Goal: Information Seeking & Learning: Find contact information

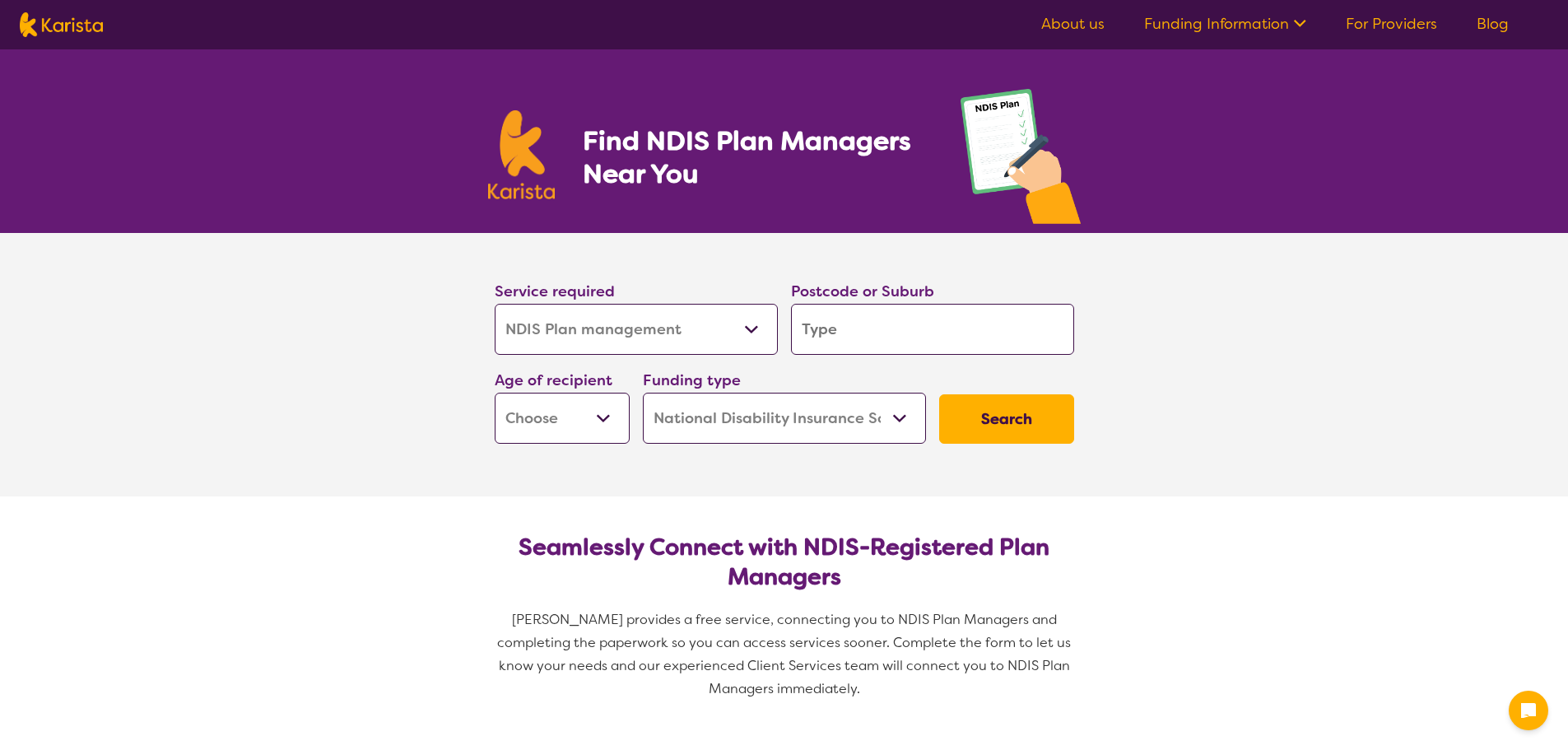
select select "NDIS Plan management"
select select "NDIS"
select select "NDIS Plan management"
select select "NDIS"
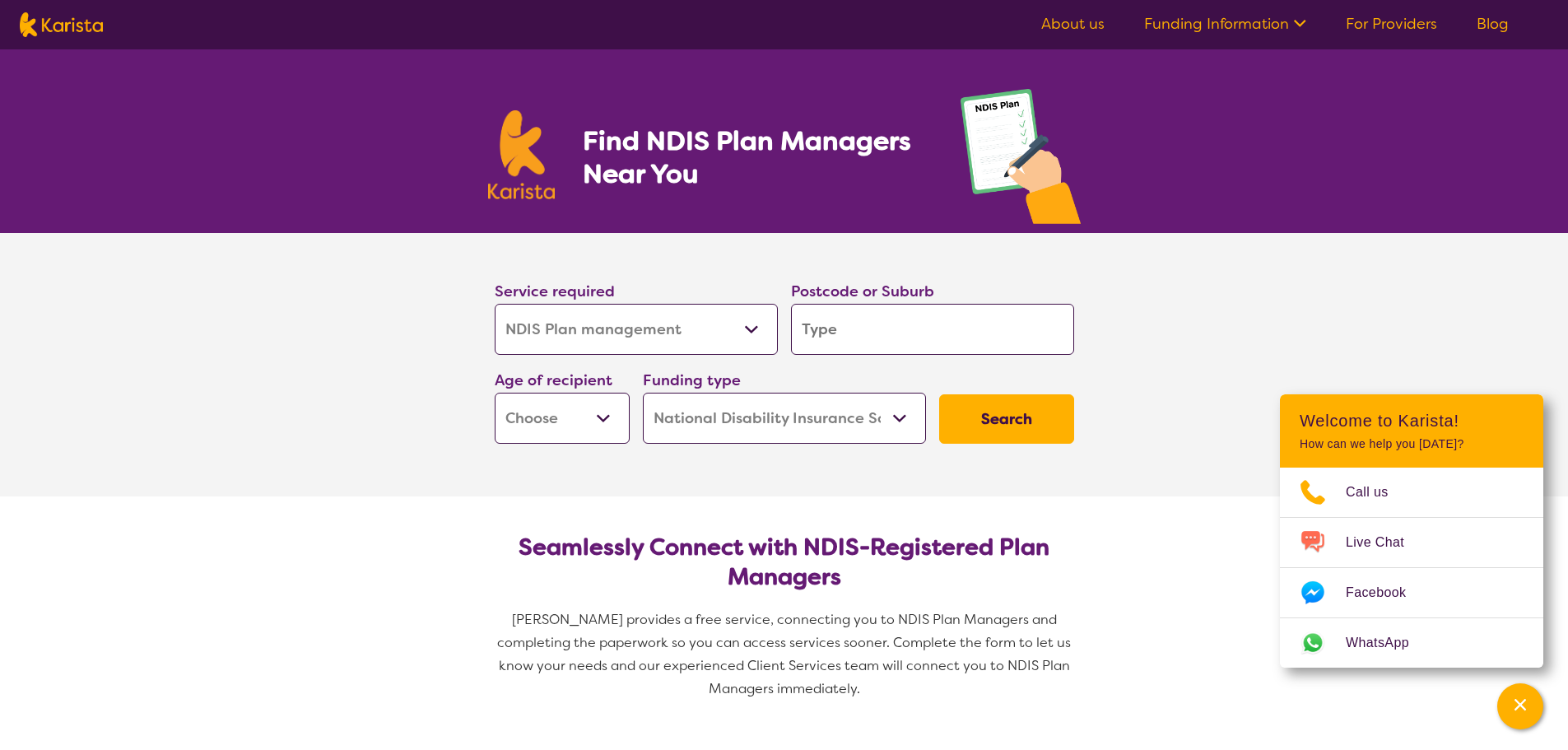
click at [805, 328] on input "search" at bounding box center [932, 329] width 283 height 51
type input "6"
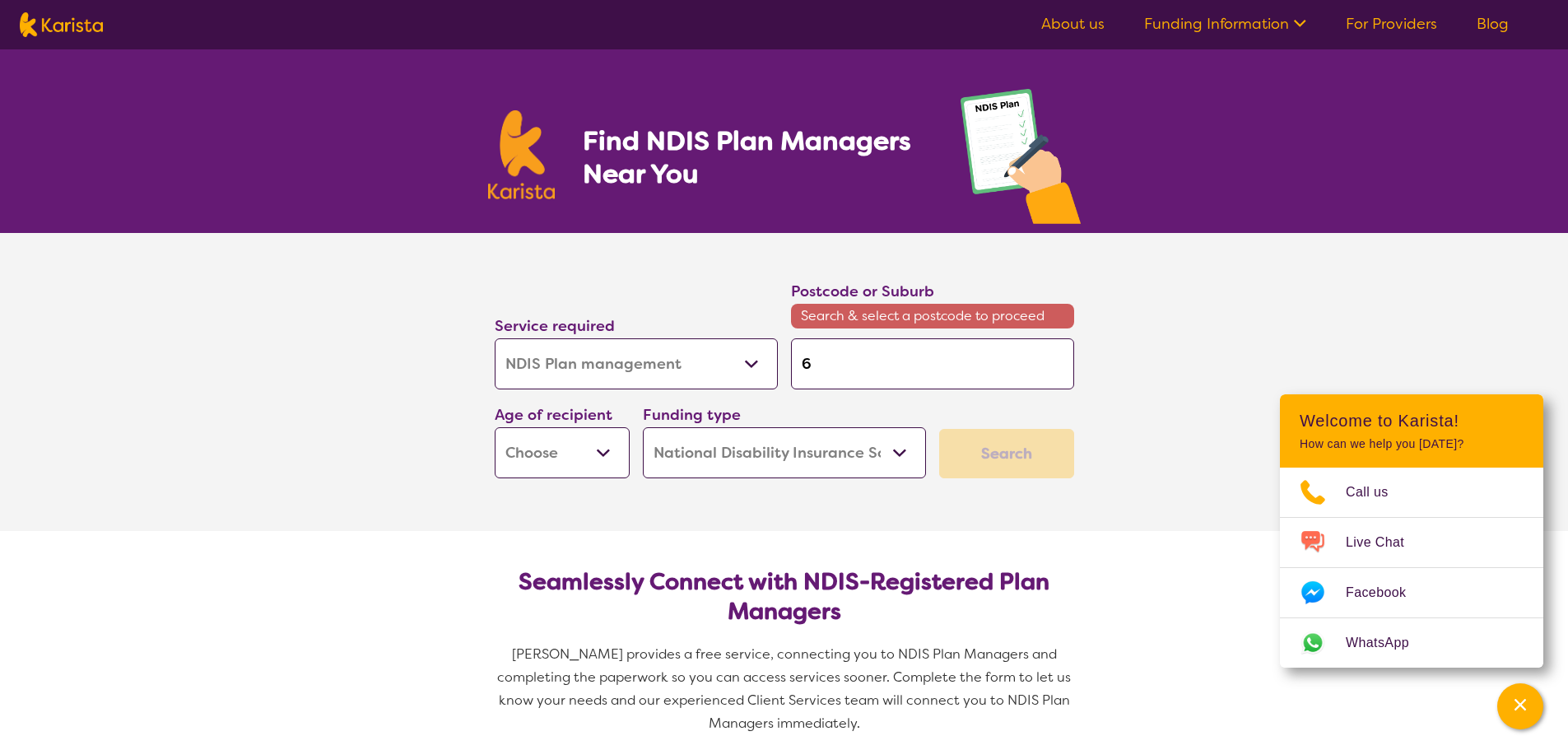
type input "60"
type input "601"
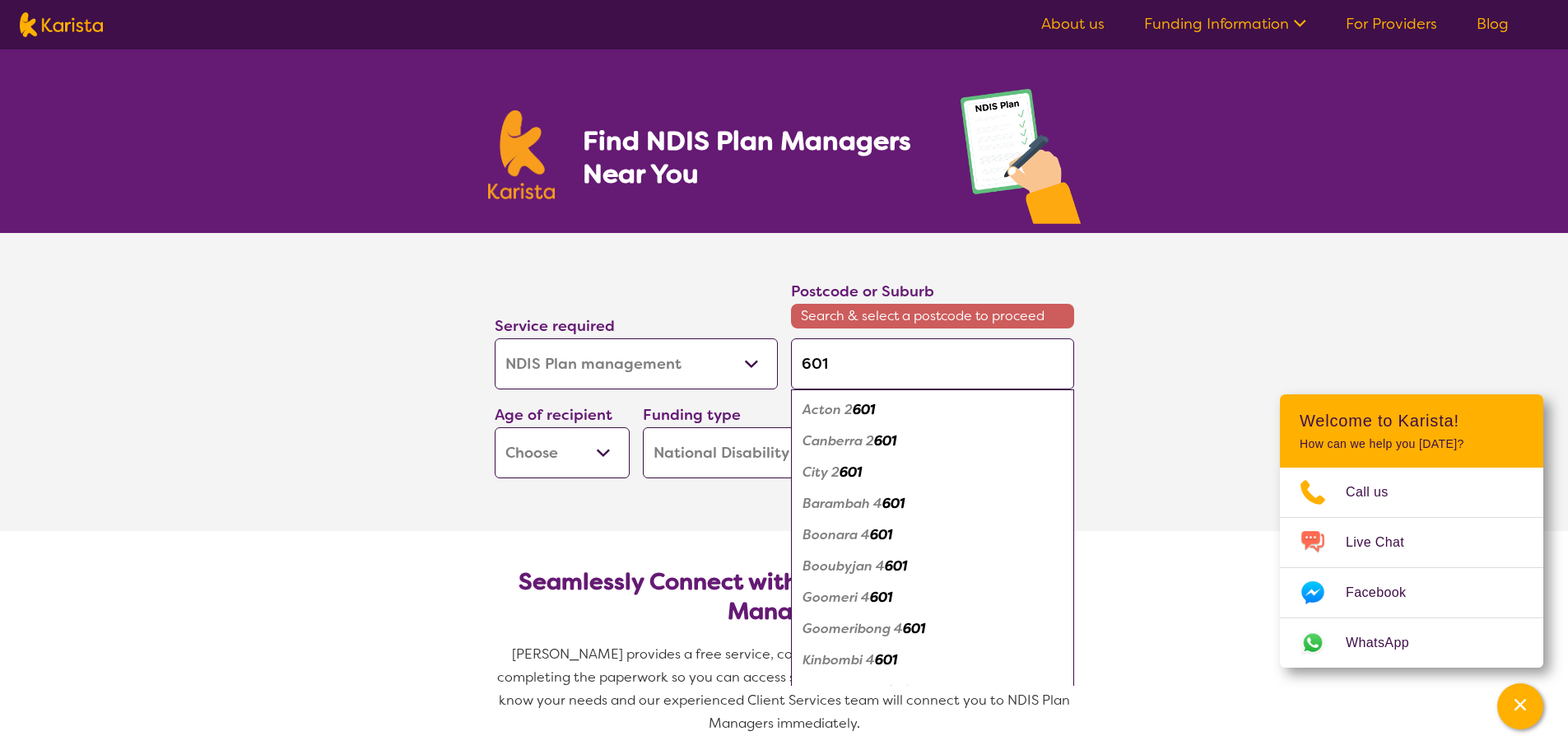
type input "6018"
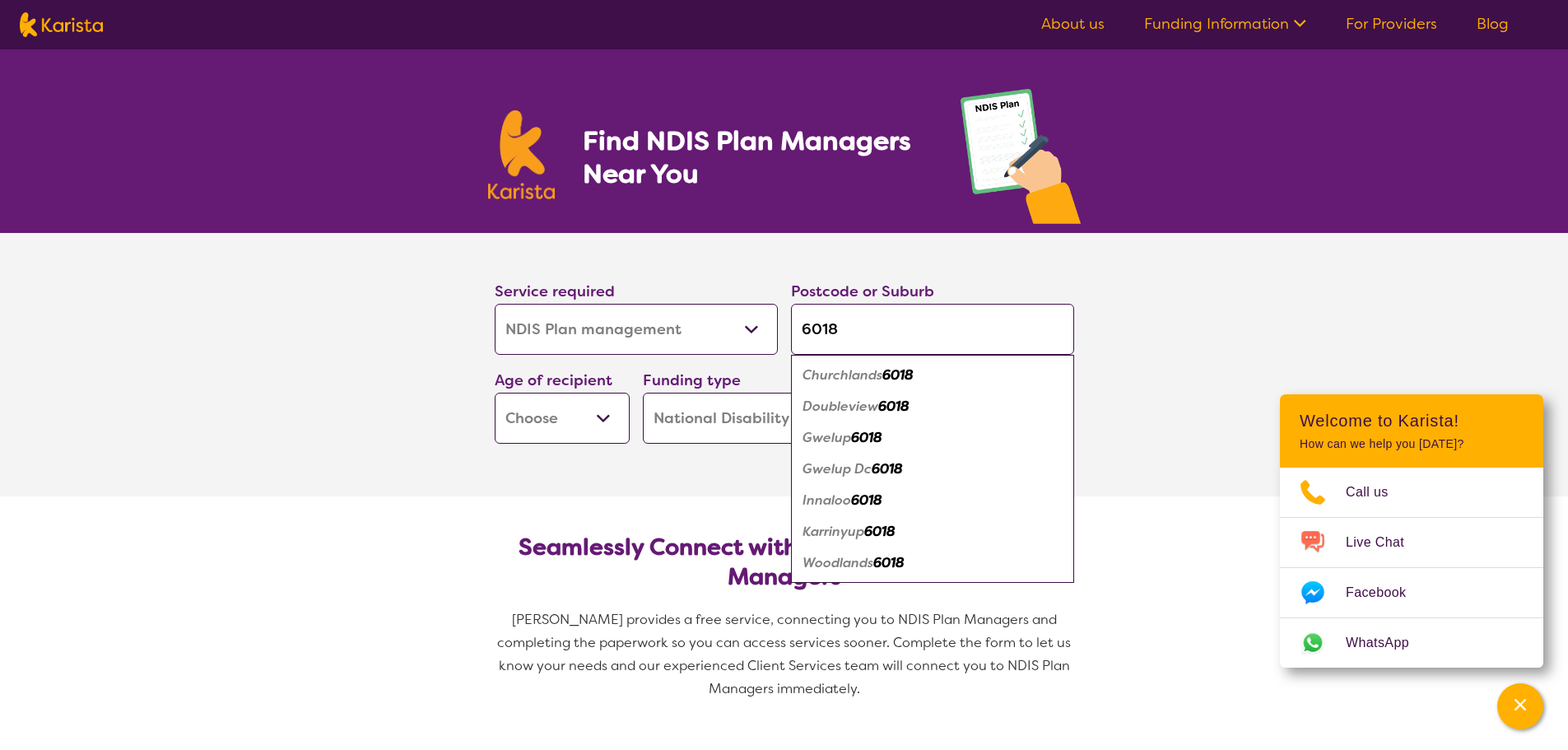
type input "6018"
click at [878, 532] on em "6018" at bounding box center [880, 532] width 32 height 18
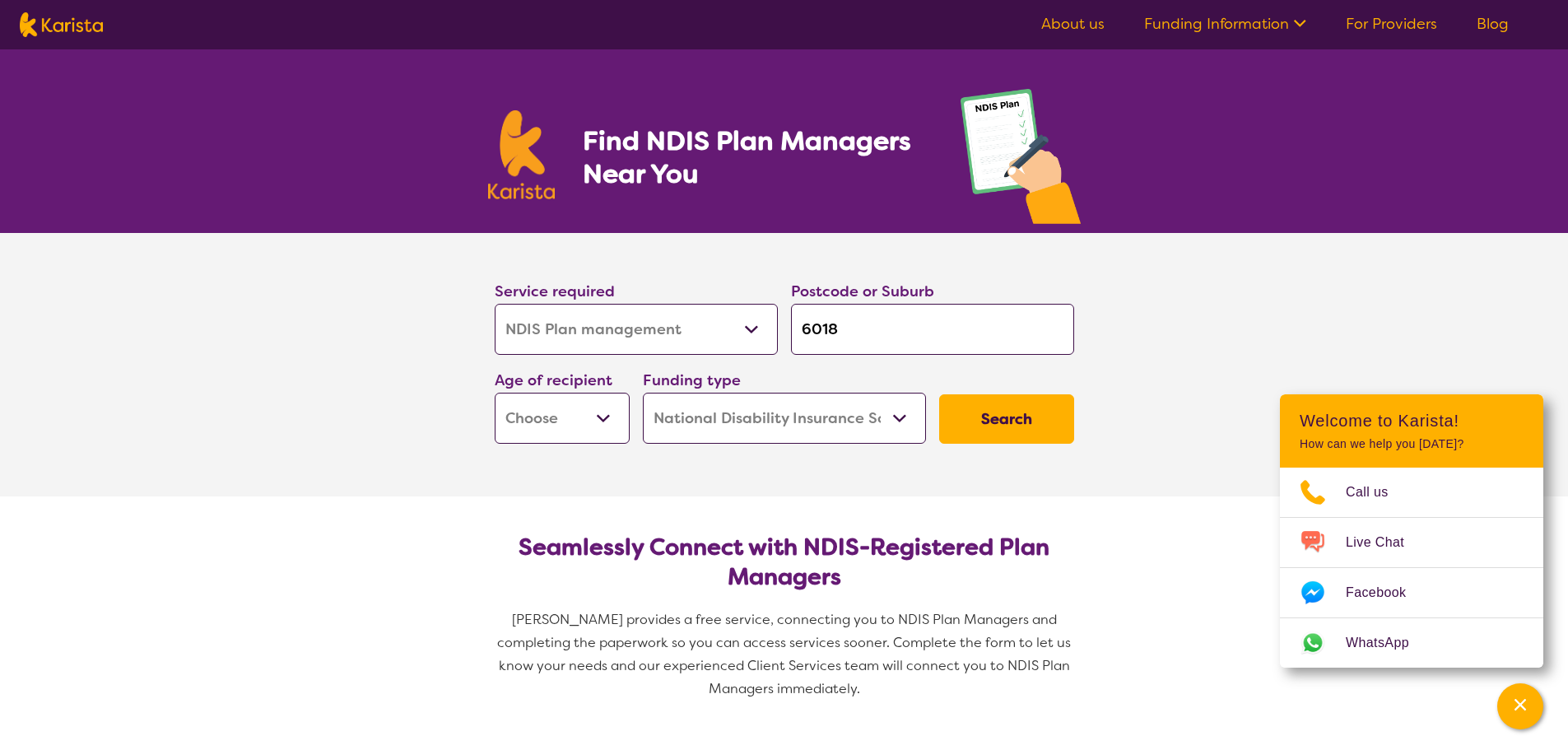
click at [1034, 404] on button "Search" at bounding box center [1006, 419] width 135 height 49
click at [610, 418] on select "Early Childhood - 0 to 9 Child - 10 to 11 Adolescent - 12 to 17 Adult - 18 to 6…" at bounding box center [562, 418] width 135 height 51
select select "AD"
click at [495, 393] on select "Early Childhood - 0 to 9 Child - 10 to 11 Adolescent - 12 to 17 Adult - 18 to 6…" at bounding box center [562, 418] width 135 height 51
select select "AD"
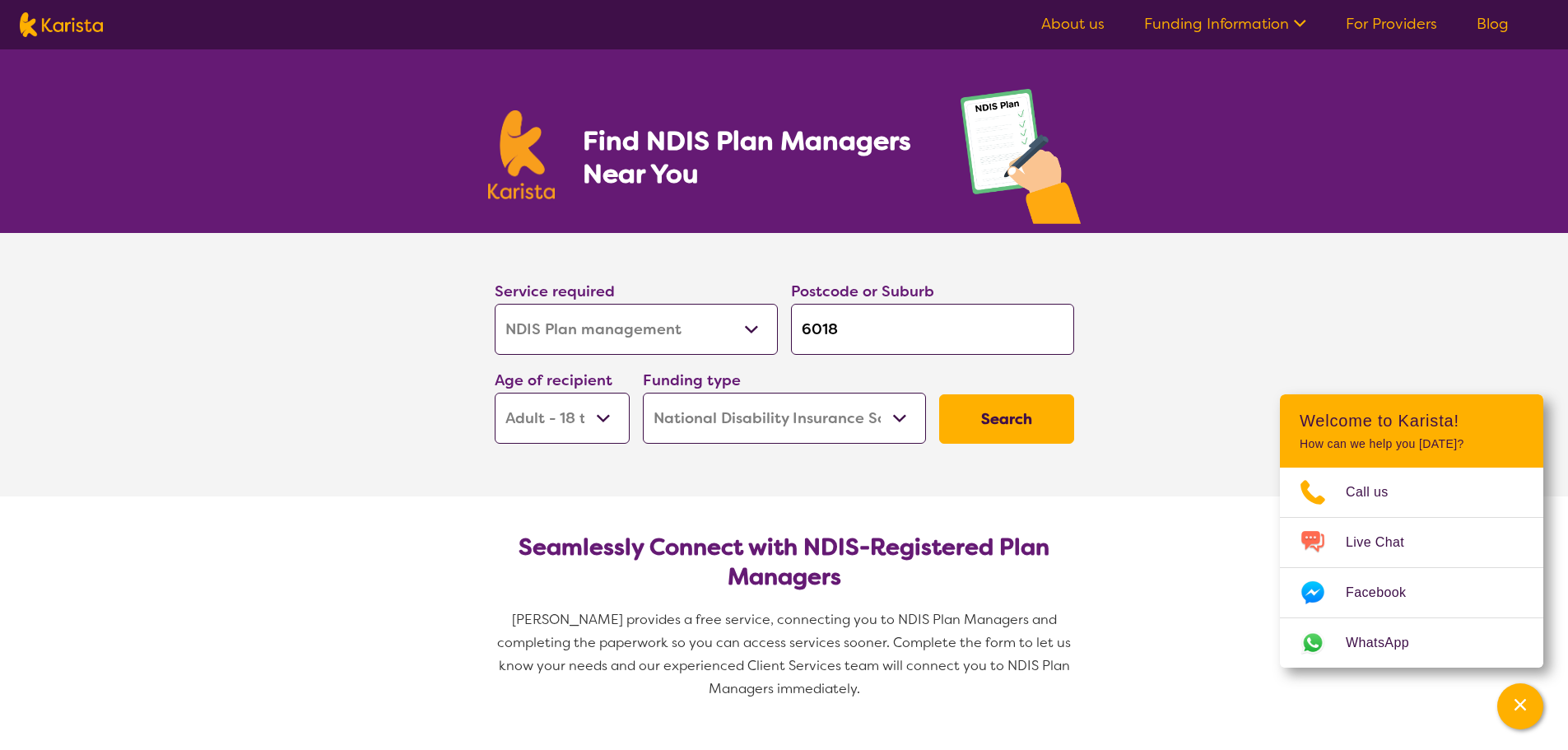
click at [997, 425] on button "Search" at bounding box center [1006, 419] width 135 height 49
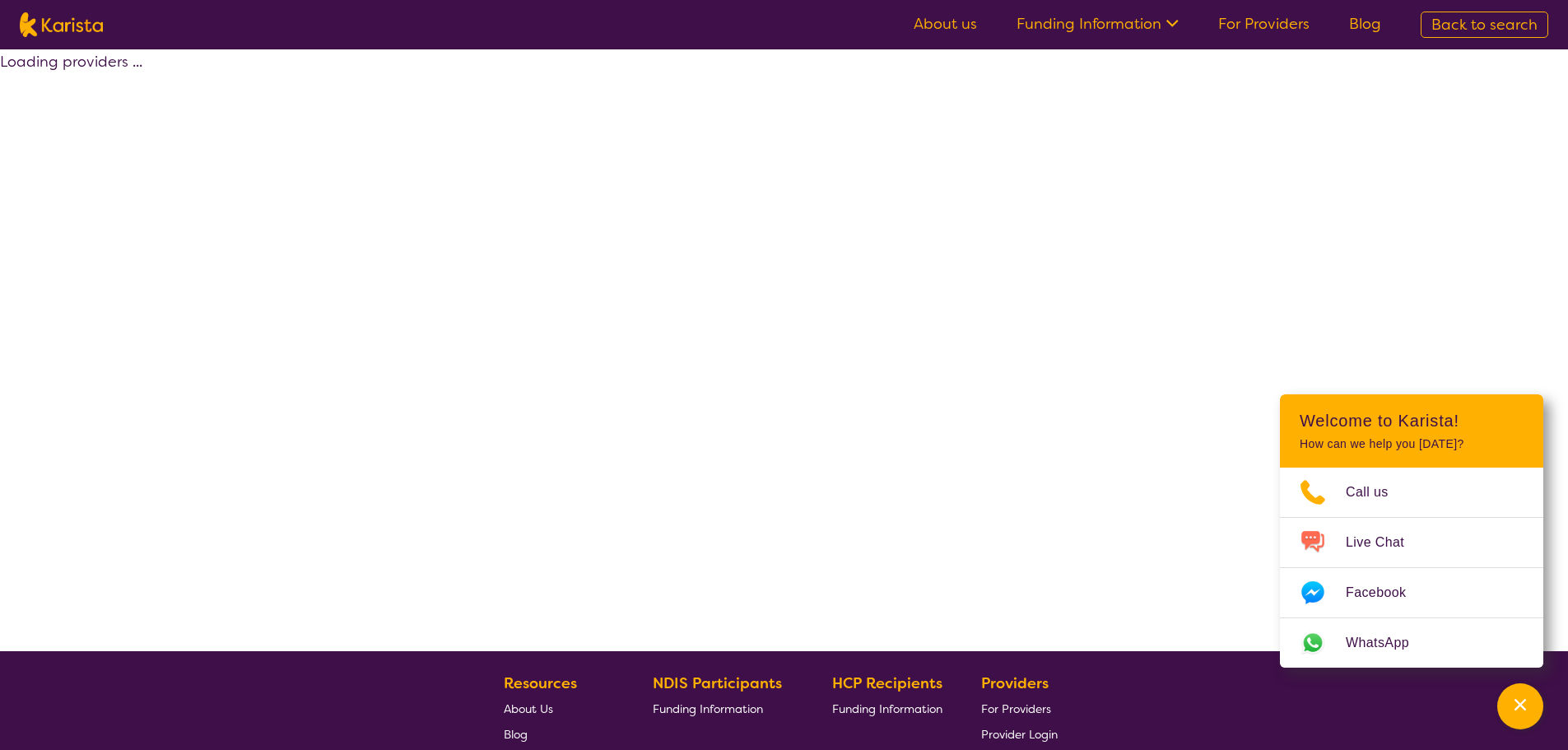
select select "by_score"
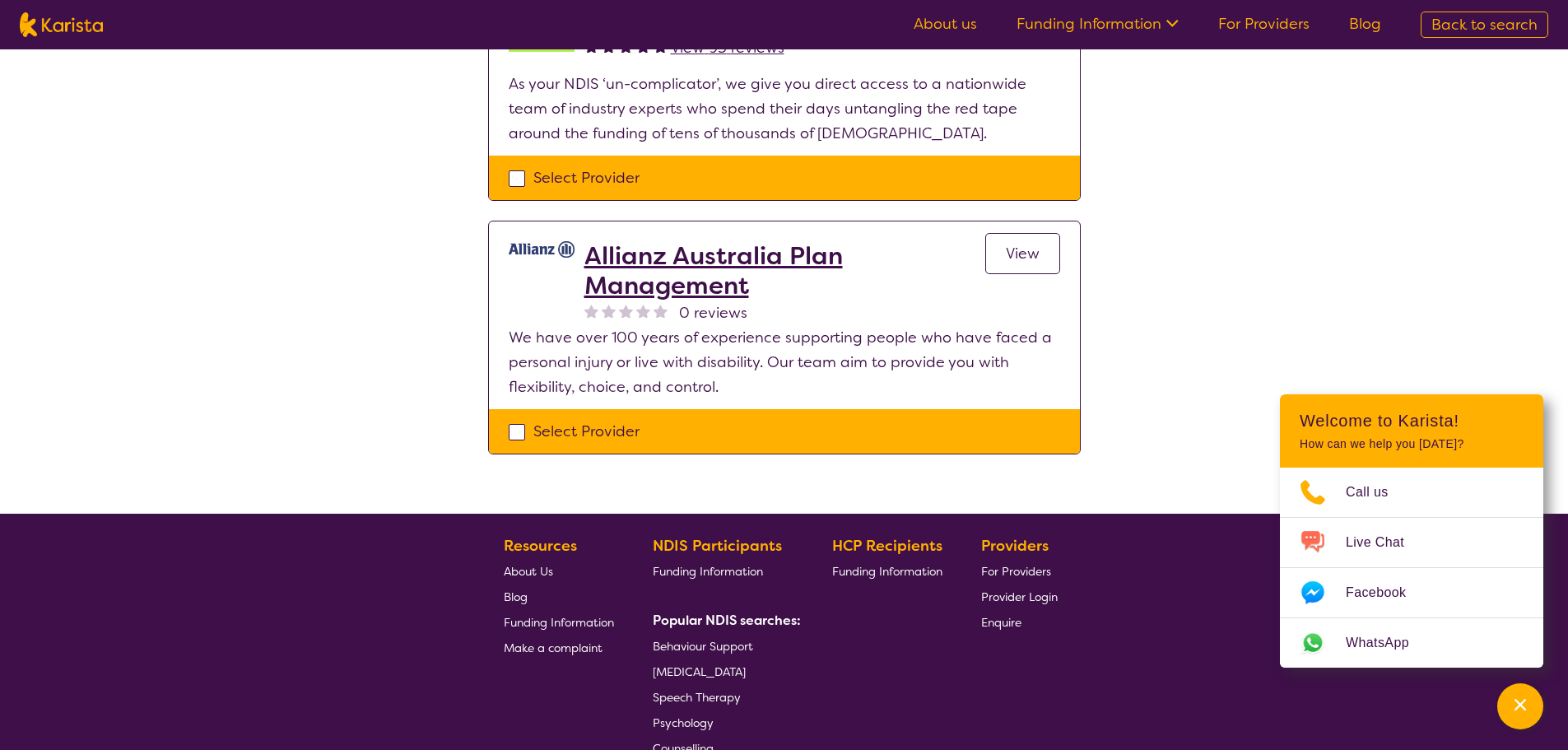
scroll to position [1400, 0]
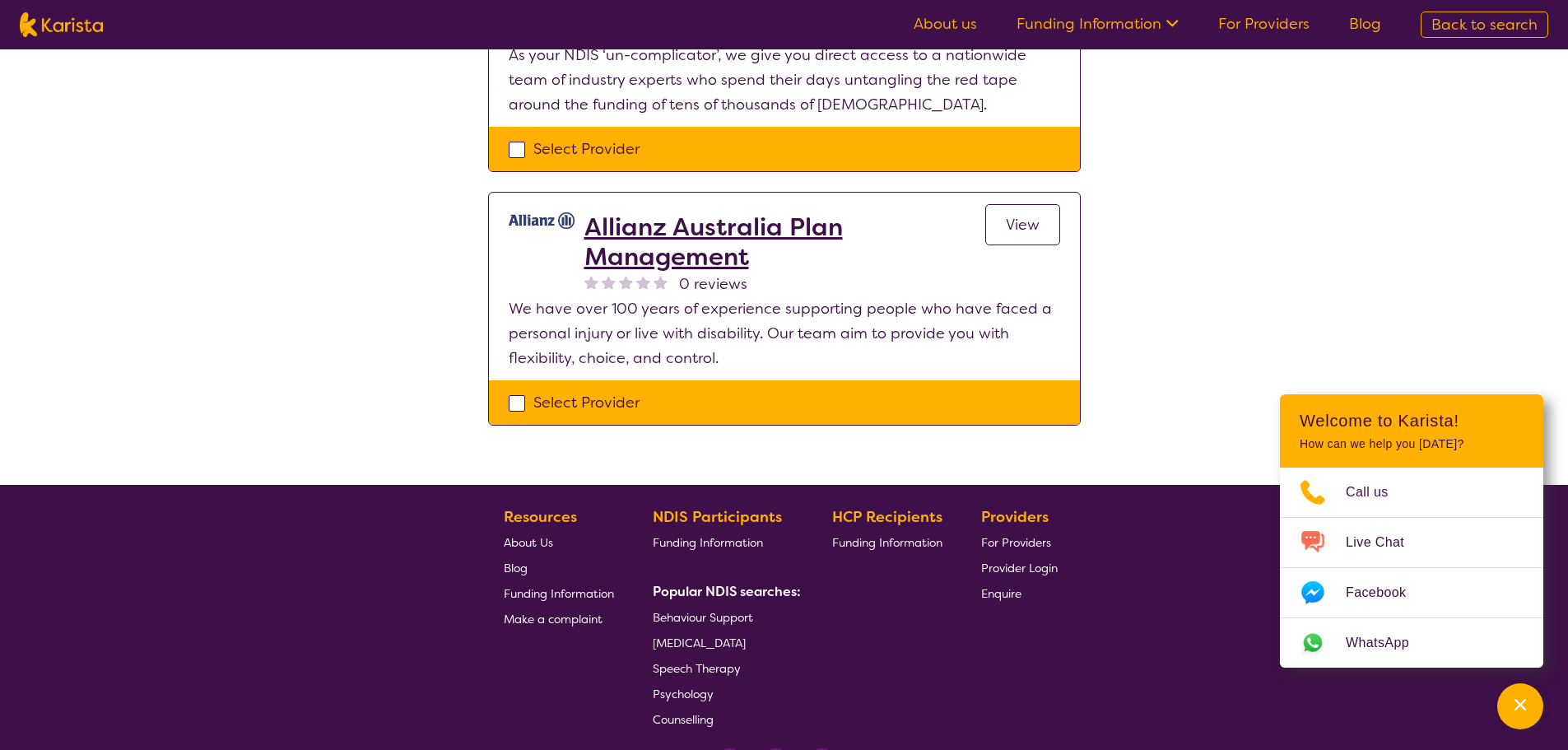
click at [726, 643] on span "[MEDICAL_DATA]" at bounding box center [699, 643] width 93 height 15
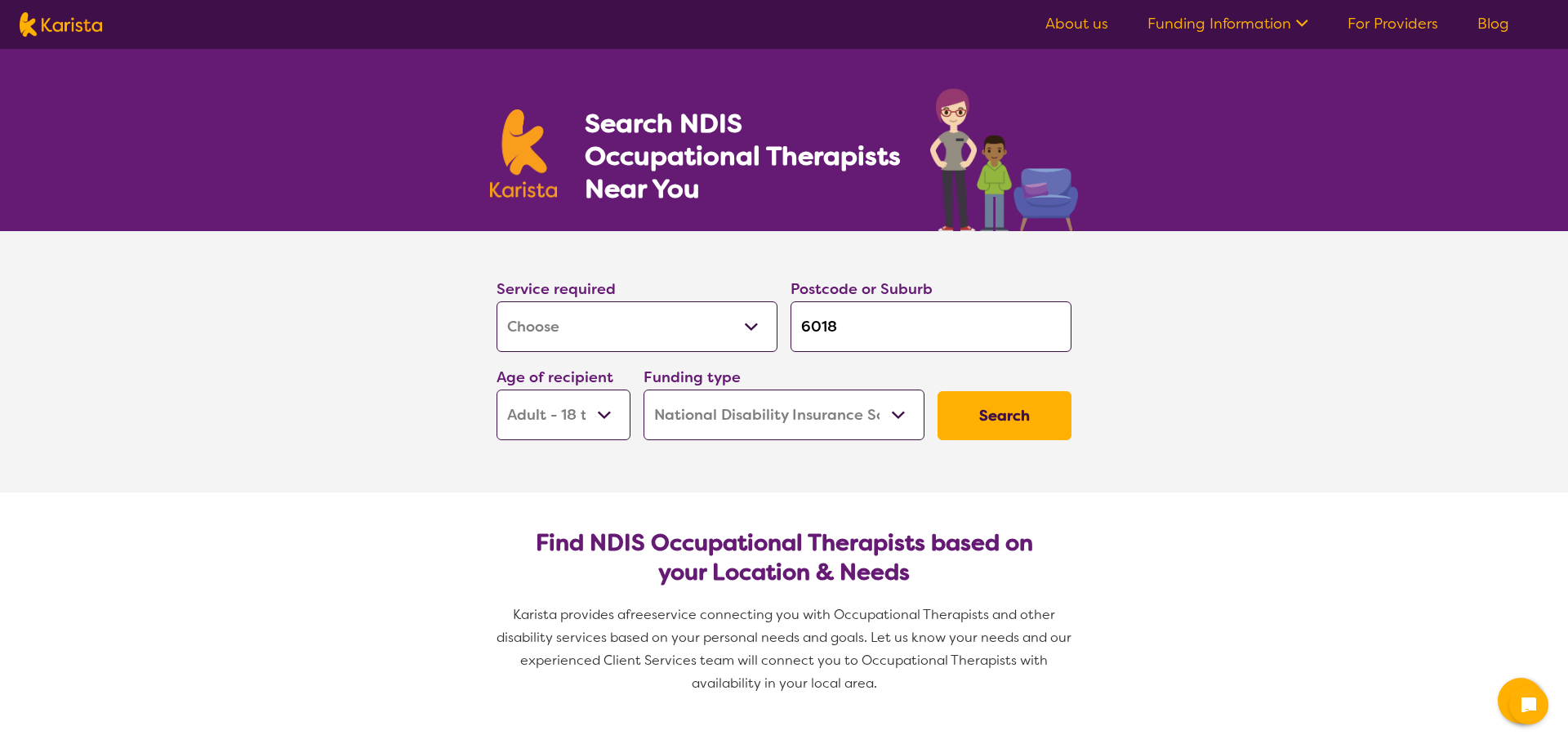
select select "[MEDICAL_DATA]"
select select "AD"
select select "NDIS"
select select "[MEDICAL_DATA]"
select select "AD"
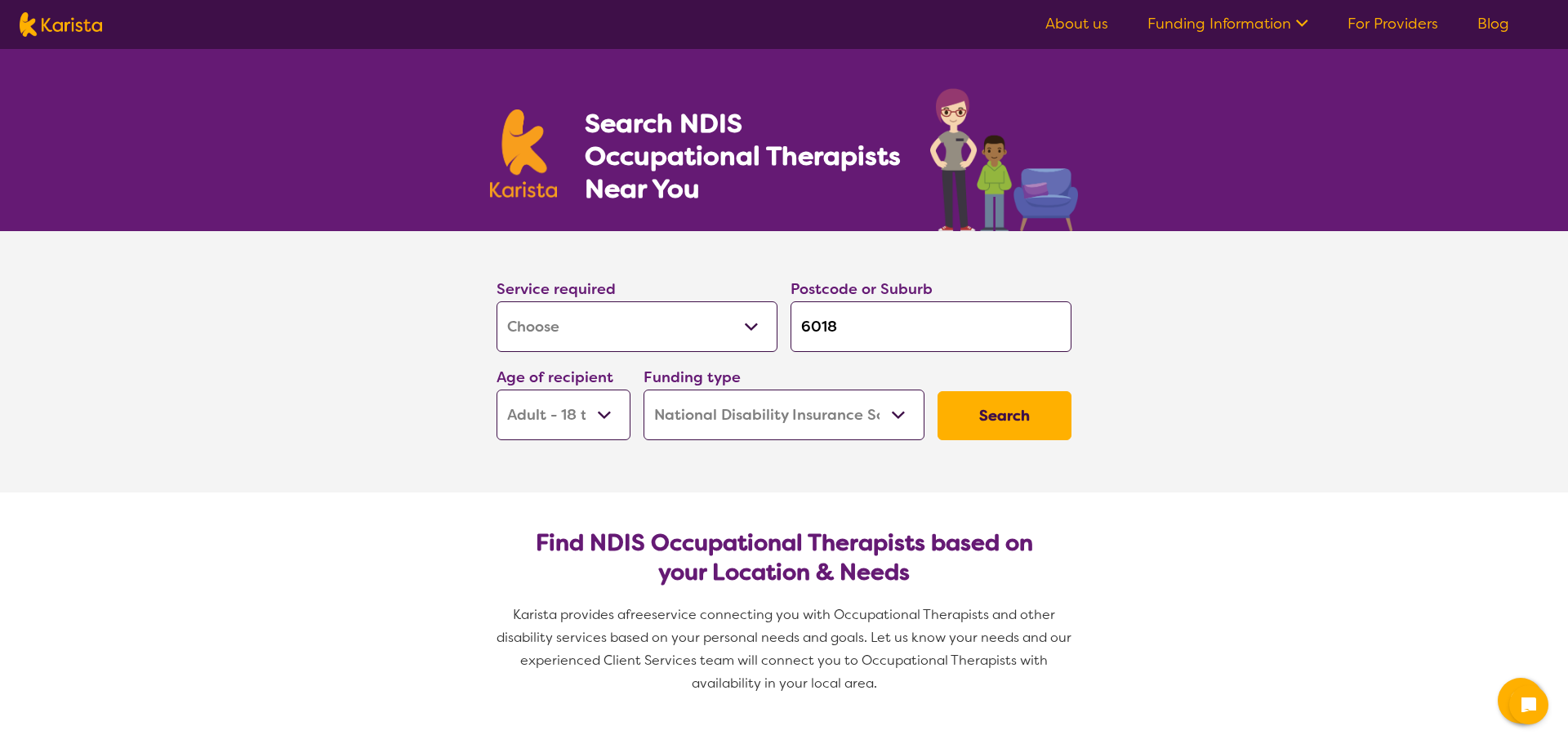
select select "NDIS"
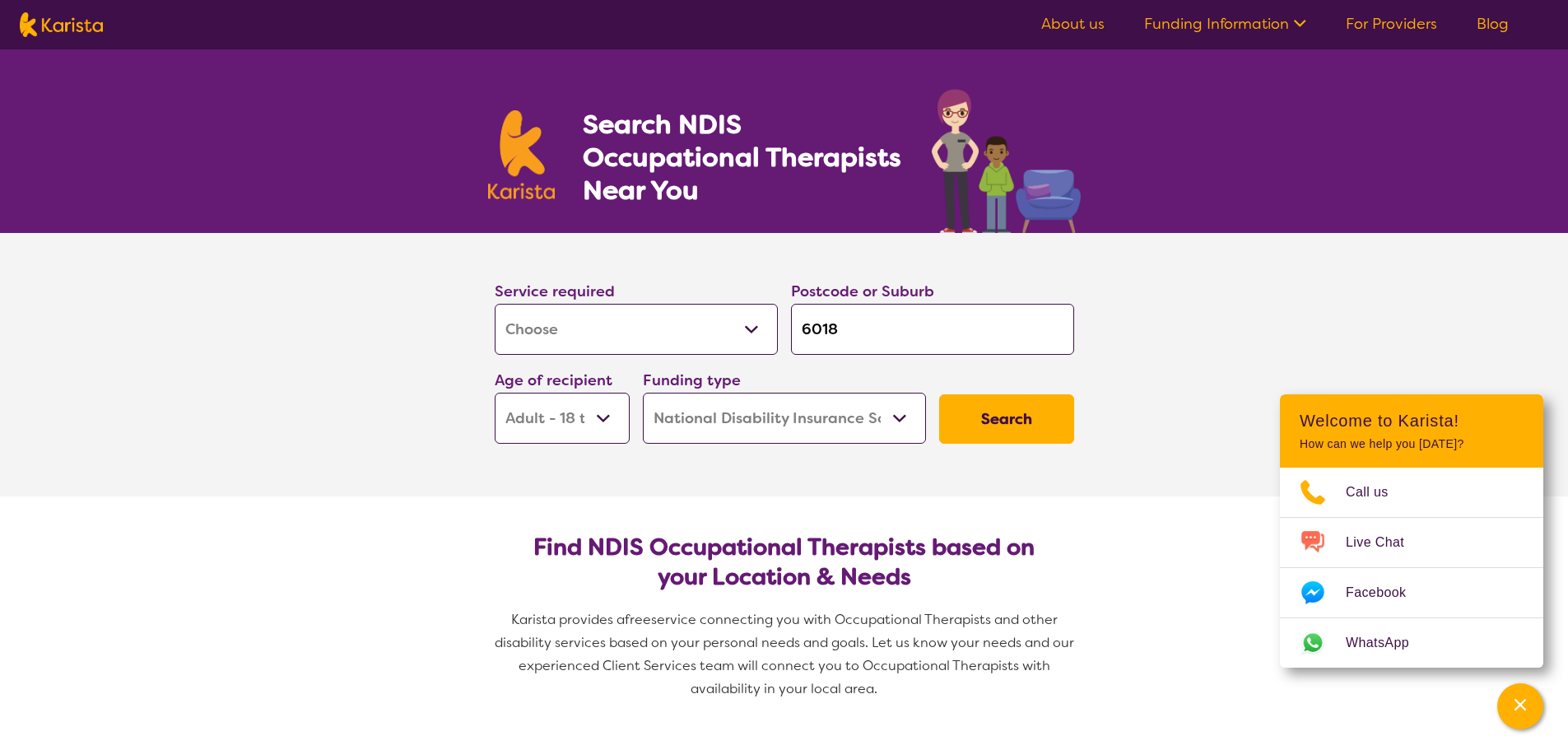
click at [966, 418] on button "Search" at bounding box center [1006, 419] width 135 height 49
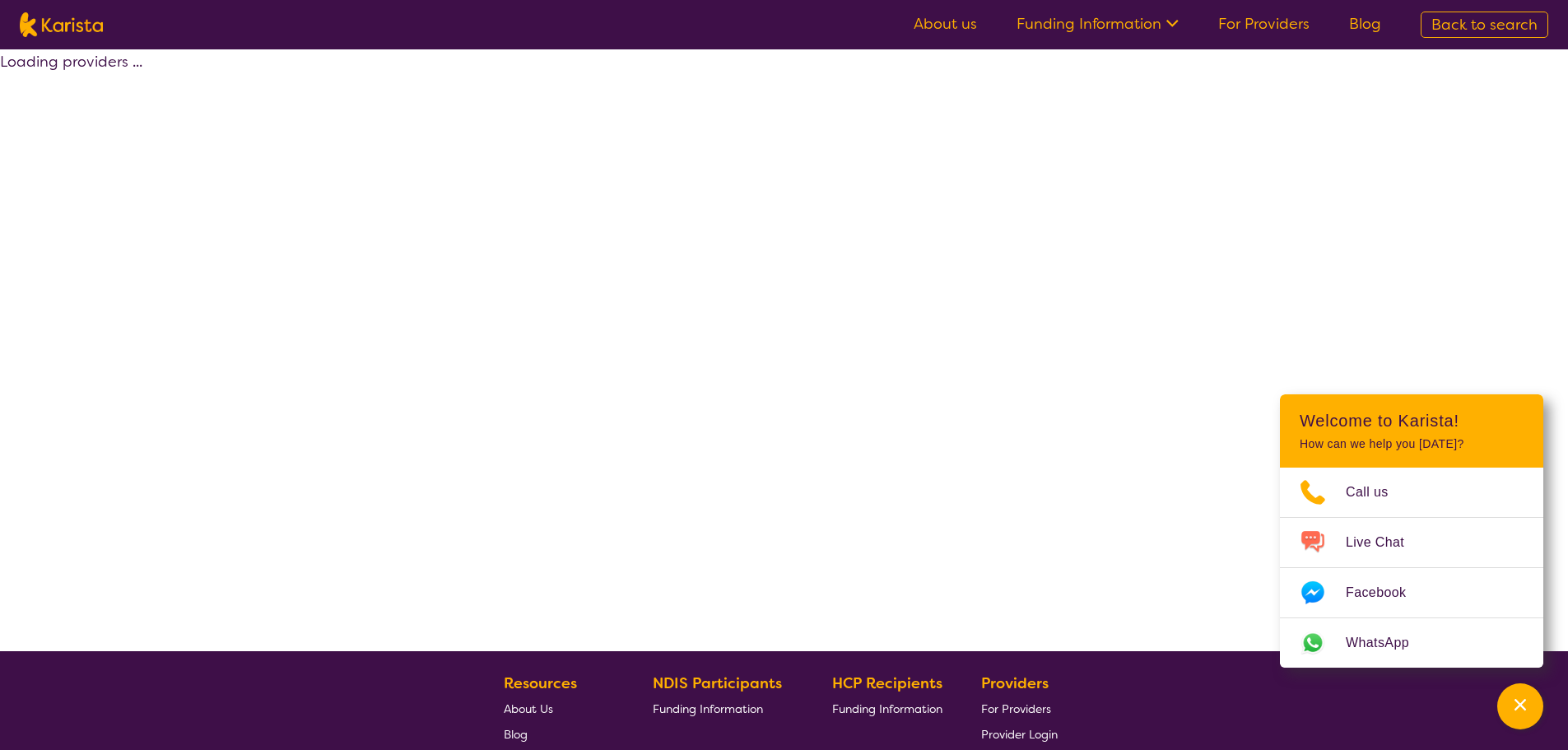
select select "by_score"
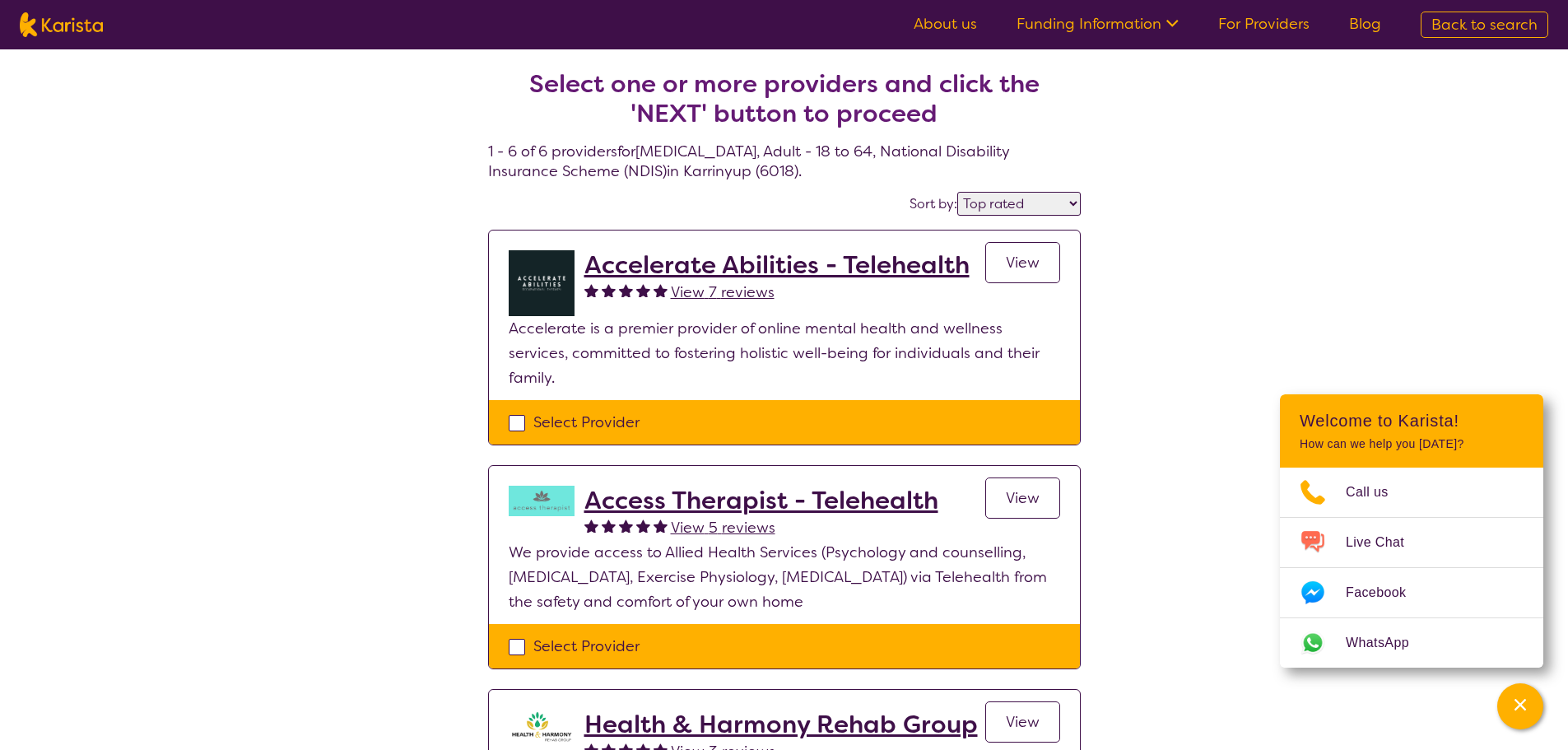
click at [1028, 269] on span "View" at bounding box center [1023, 262] width 34 height 20
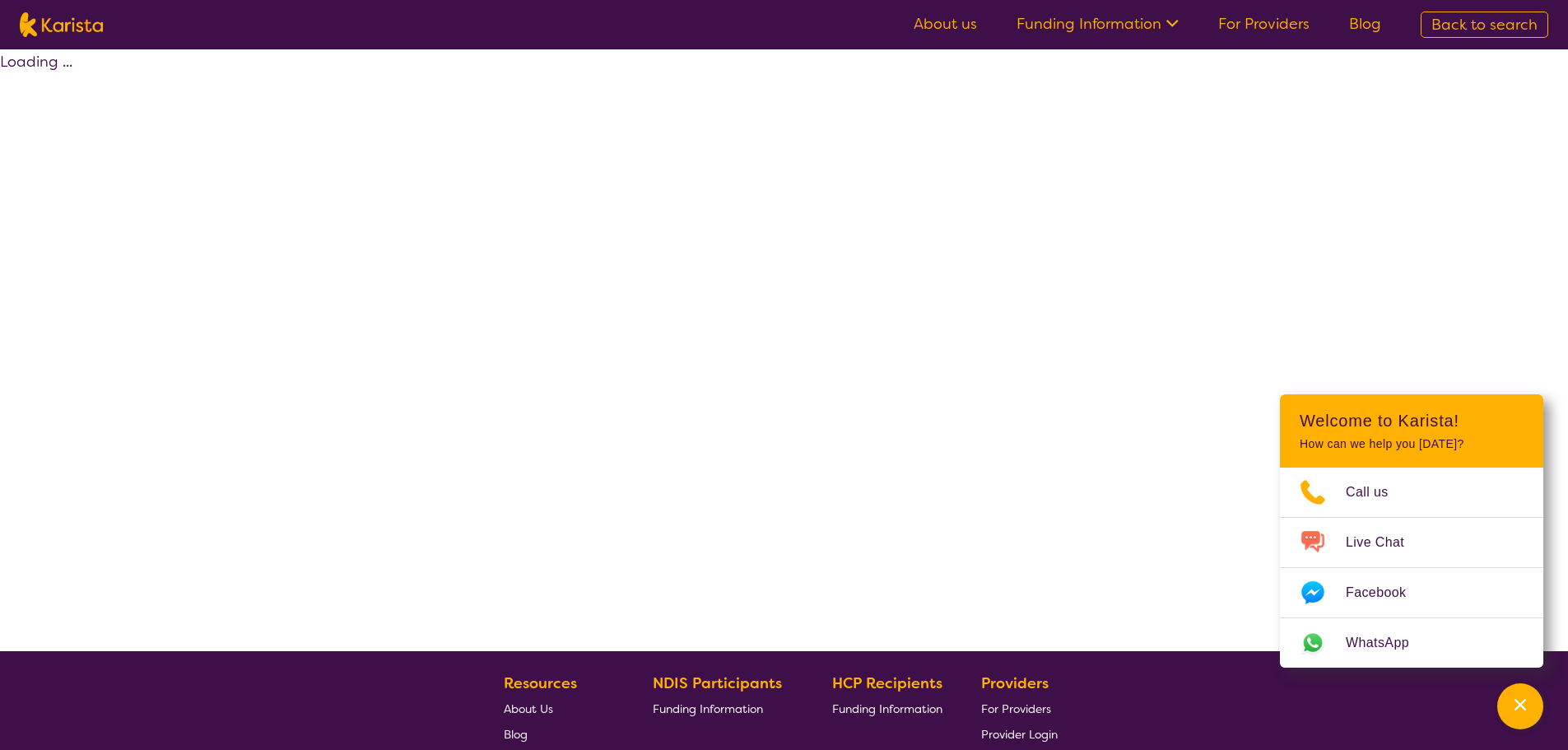
click at [1028, 269] on div "Loading ..." at bounding box center [784, 350] width 1568 height 602
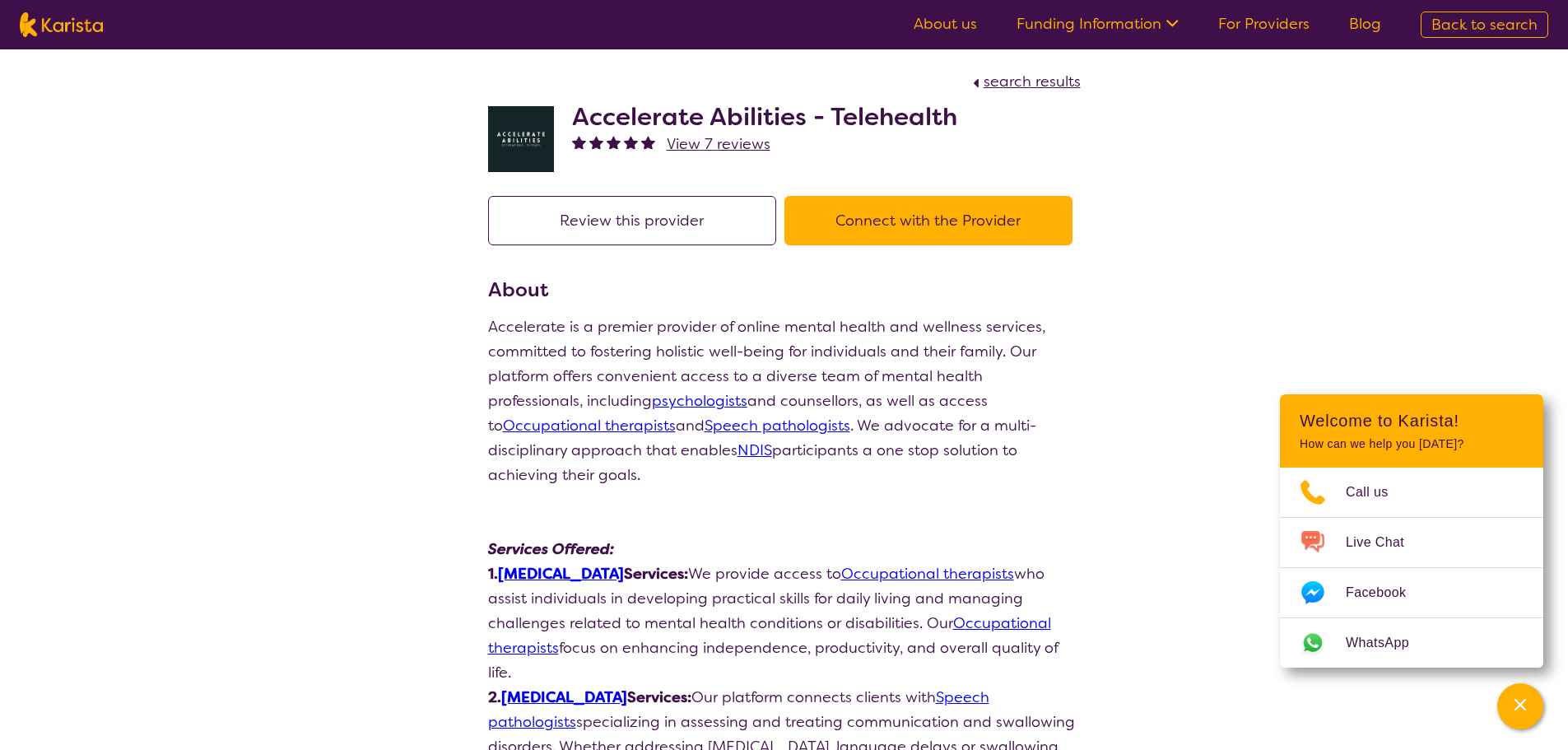
click at [543, 564] on link "[MEDICAL_DATA]" at bounding box center [560, 574] width 126 height 20
drag, startPoint x: 1567, startPoint y: 225, endPoint x: 1579, endPoint y: 245, distance: 23.3
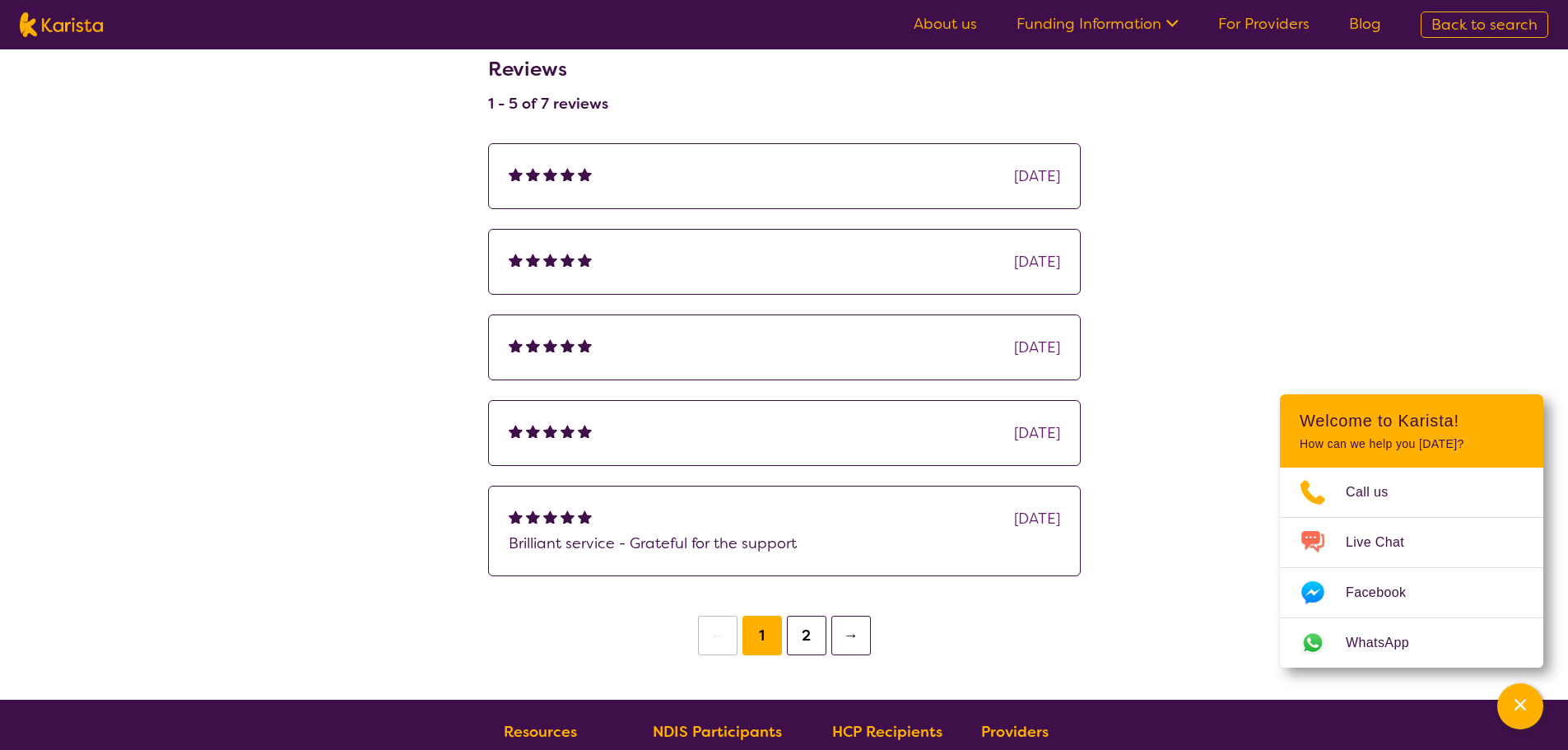
scroll to position [1402, 0]
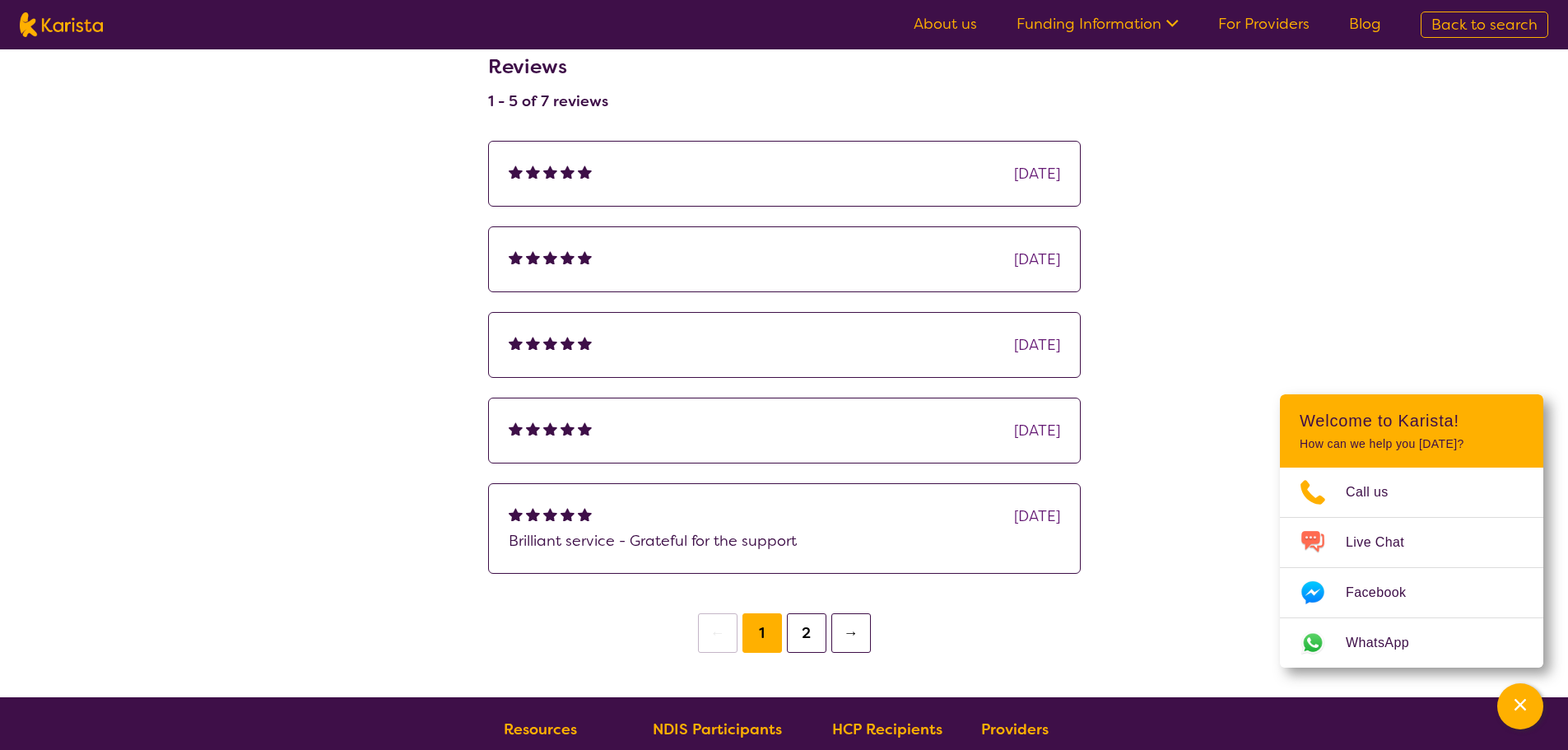
click at [806, 614] on button "2" at bounding box center [806, 633] width 39 height 39
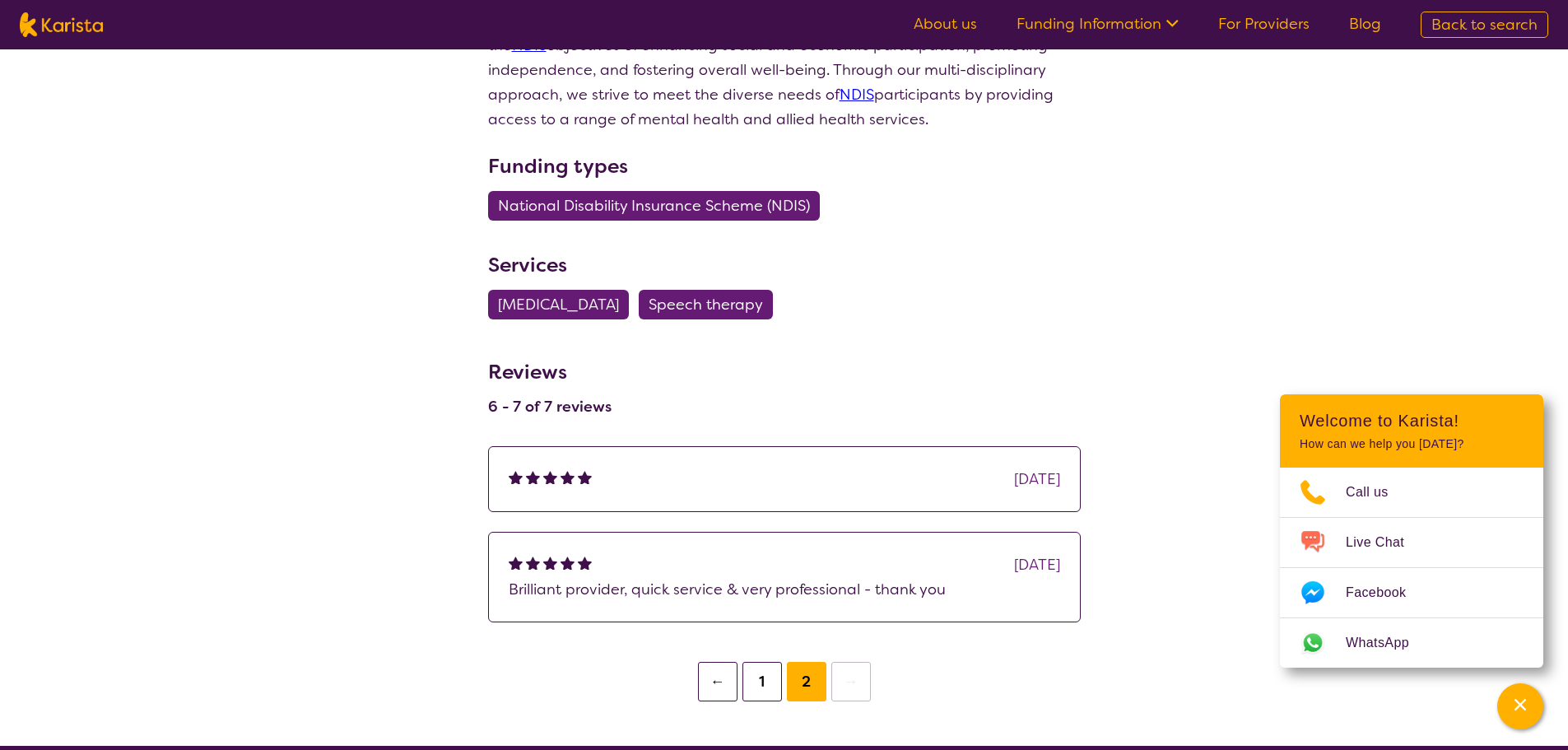
scroll to position [1137, 0]
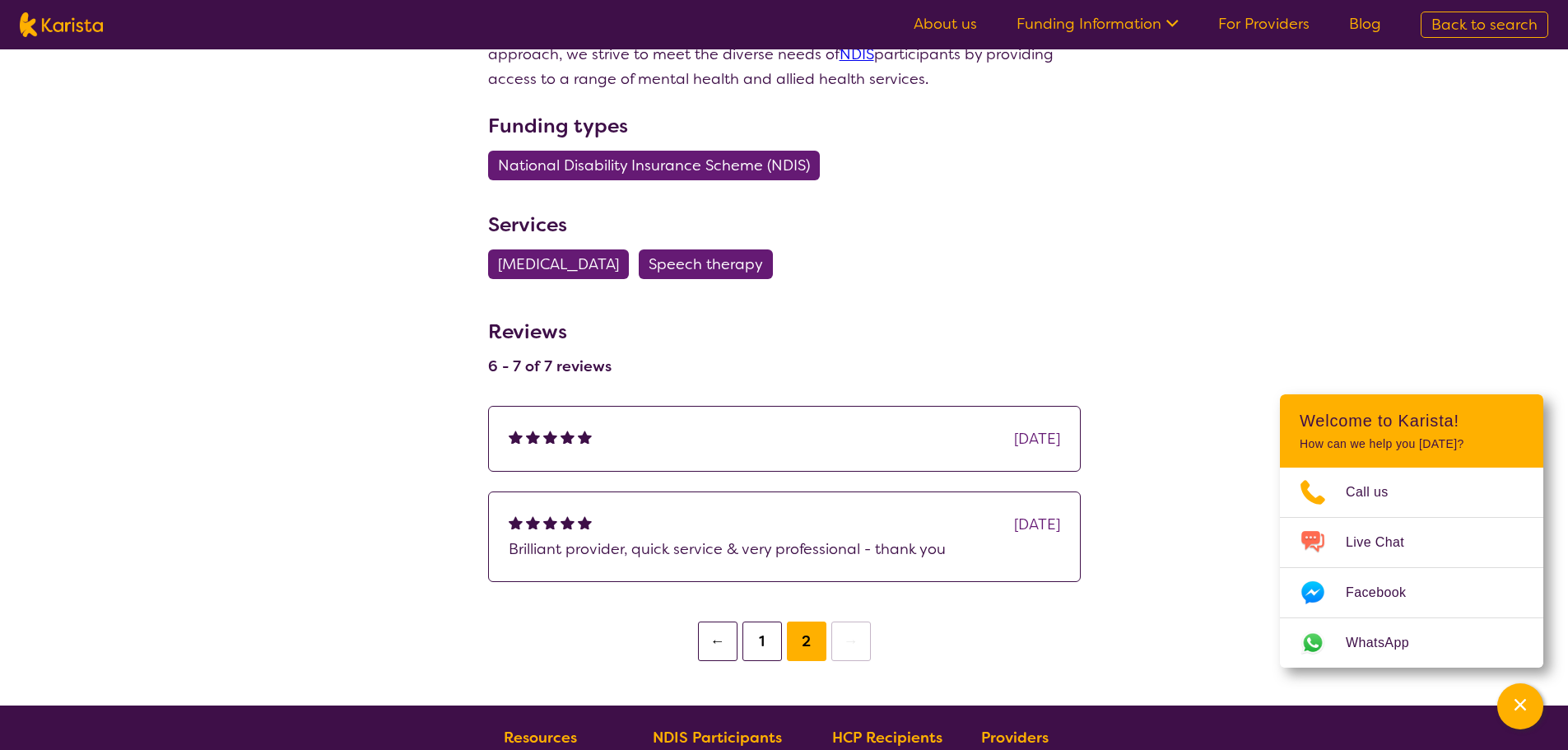
click at [763, 621] on button "1" at bounding box center [762, 641] width 39 height 39
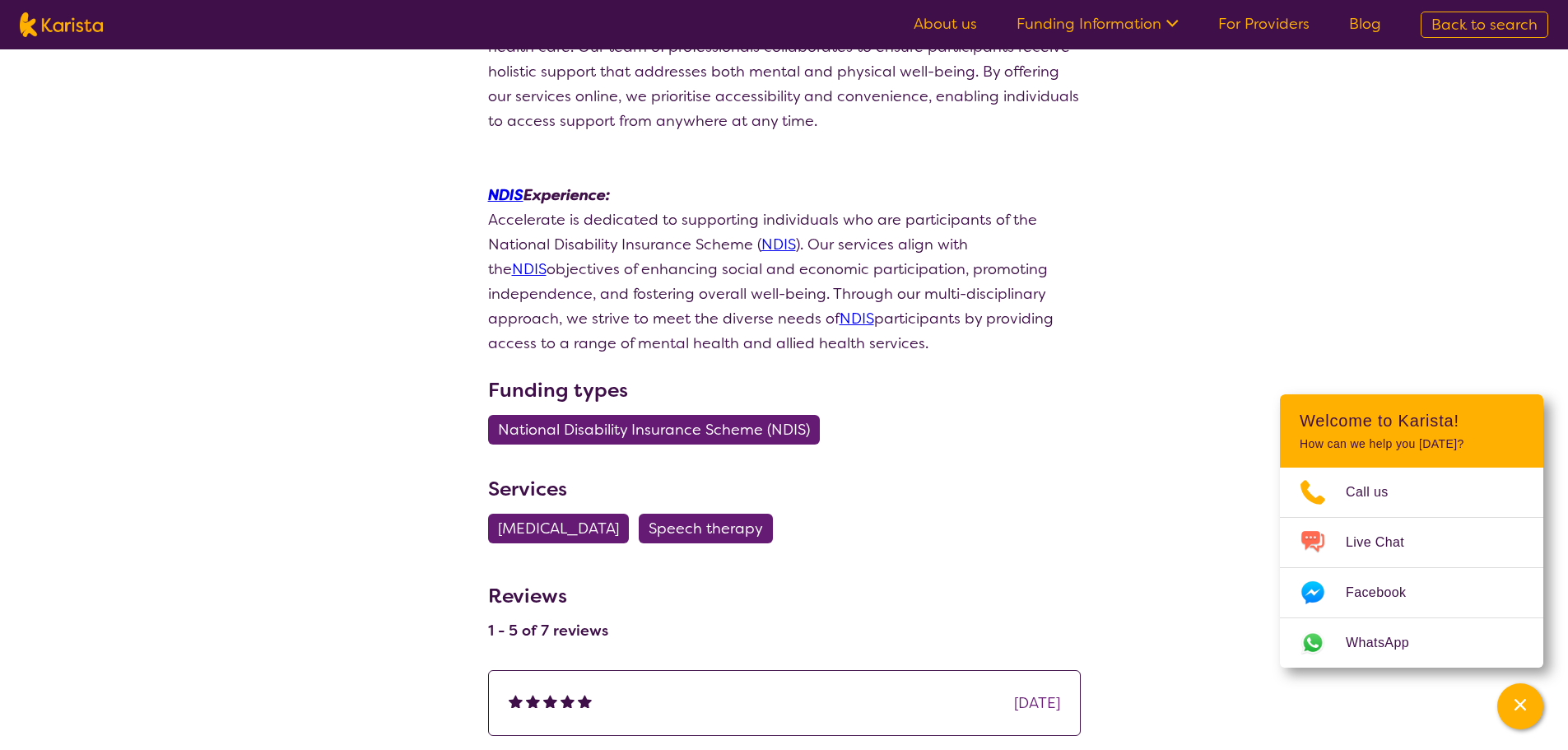
scroll to position [906, 0]
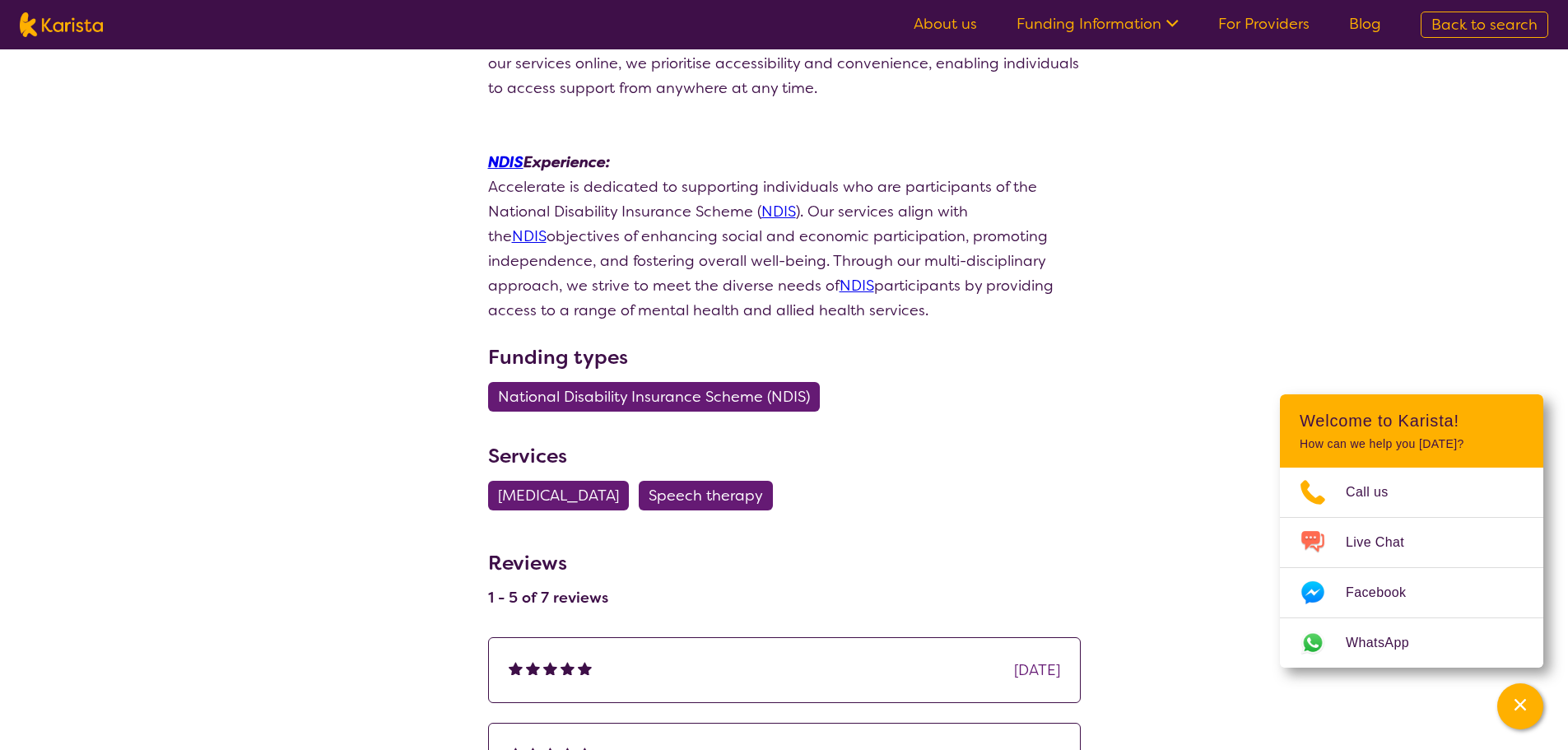
click at [619, 481] on span "[MEDICAL_DATA]" at bounding box center [558, 496] width 121 height 30
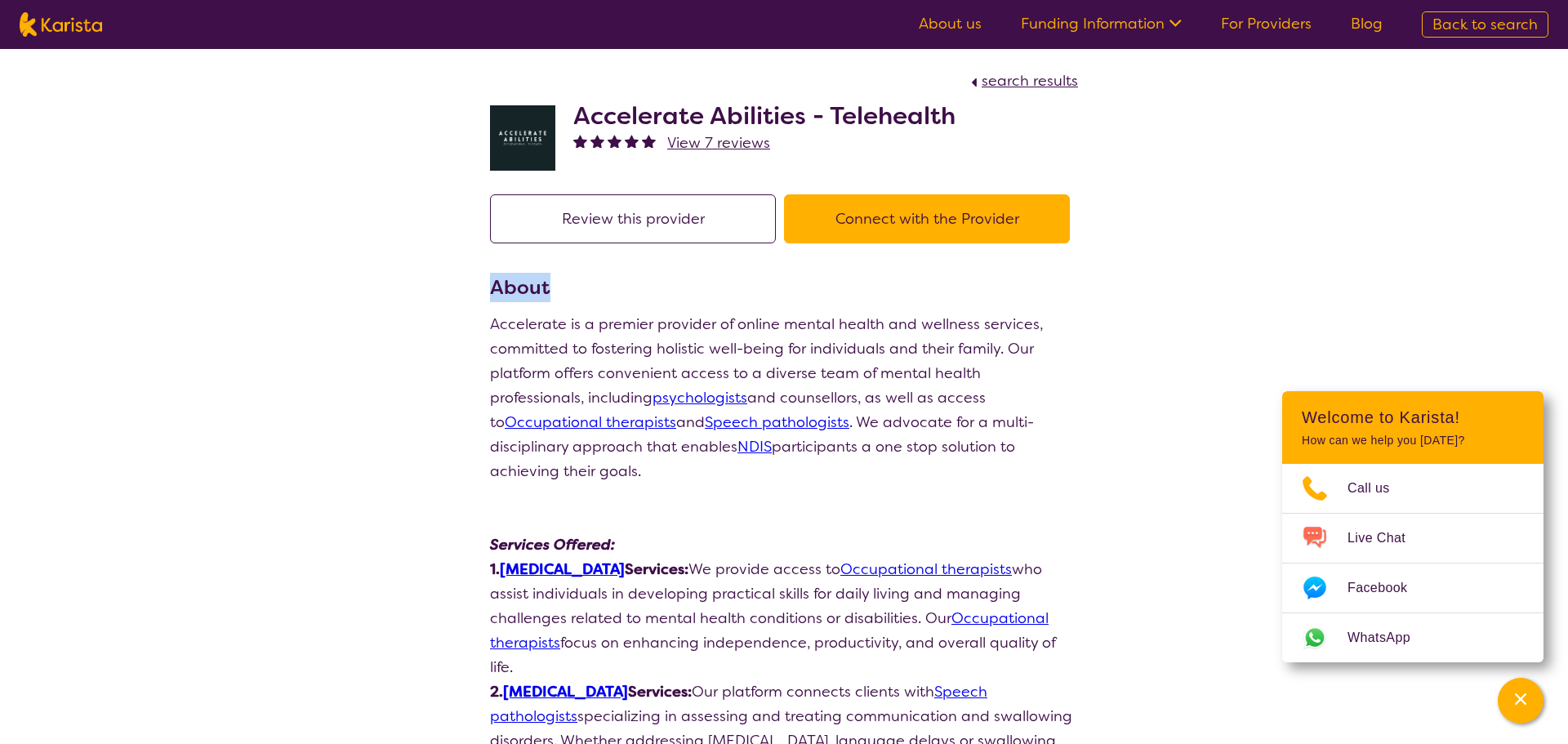
select select "[MEDICAL_DATA]"
select select "AD"
select select "NDIS"
select select "[MEDICAL_DATA]"
select select "AD"
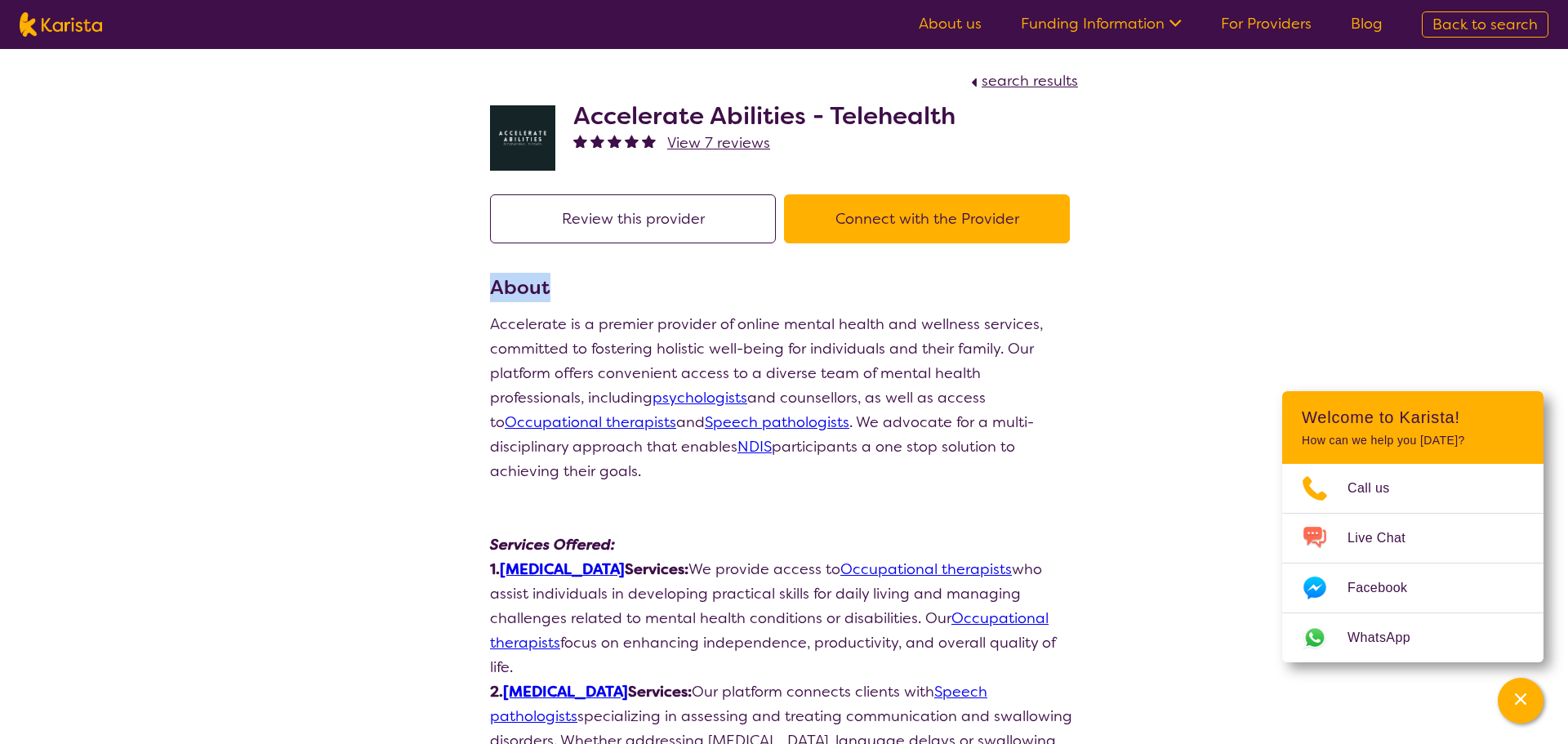
select select "NDIS"
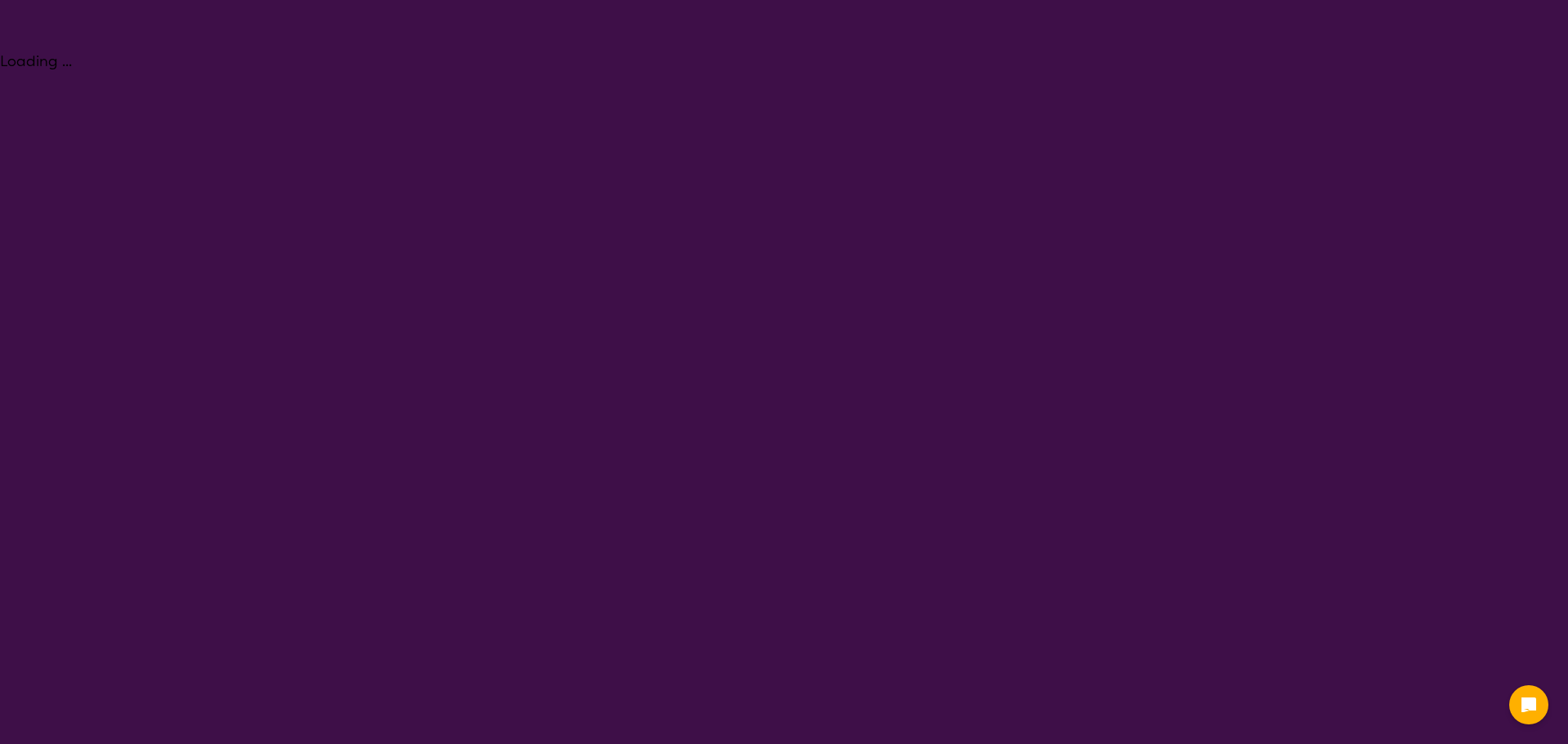
select select "[MEDICAL_DATA]"
select select "AD"
select select "NDIS"
select select "[MEDICAL_DATA]"
select select "AD"
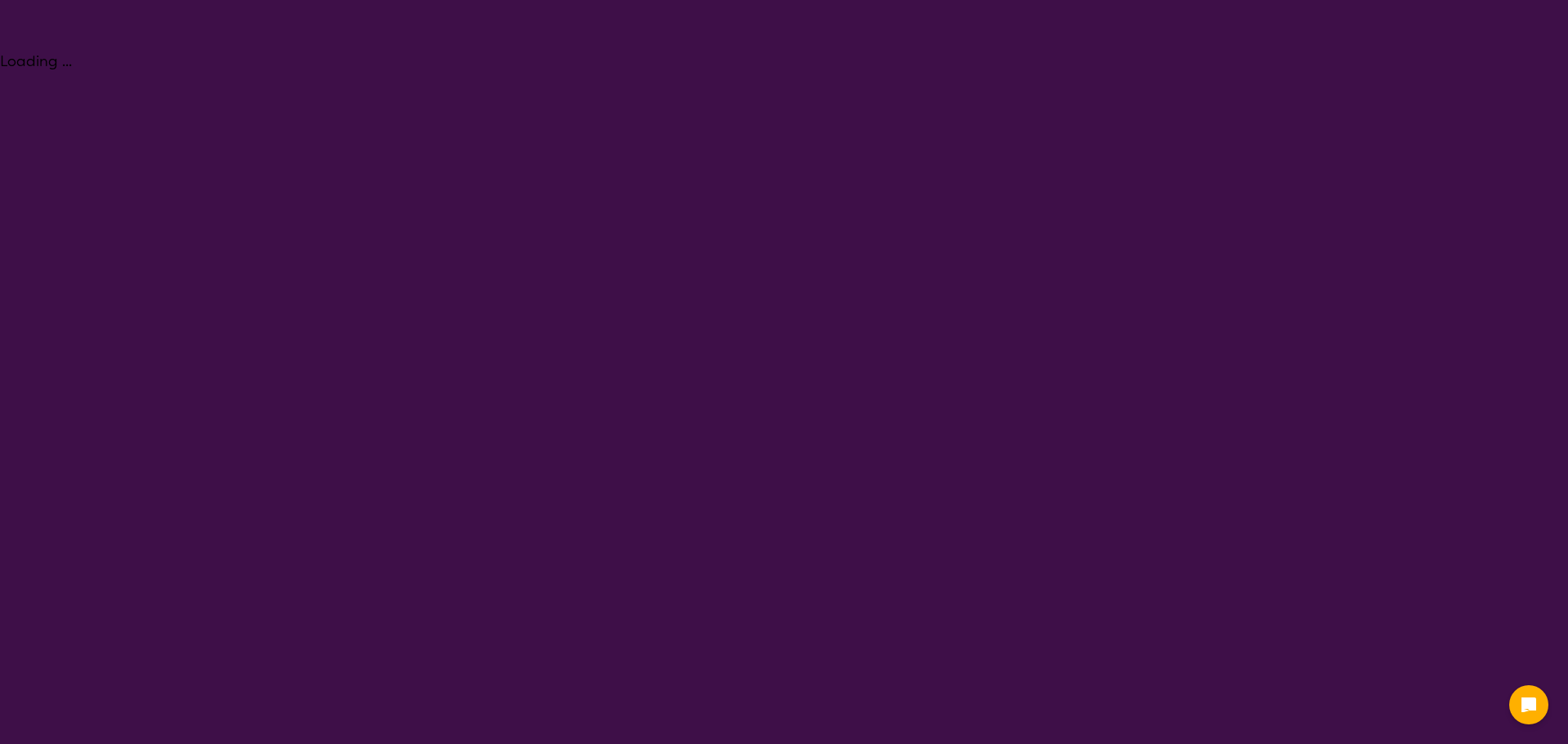
select select "NDIS"
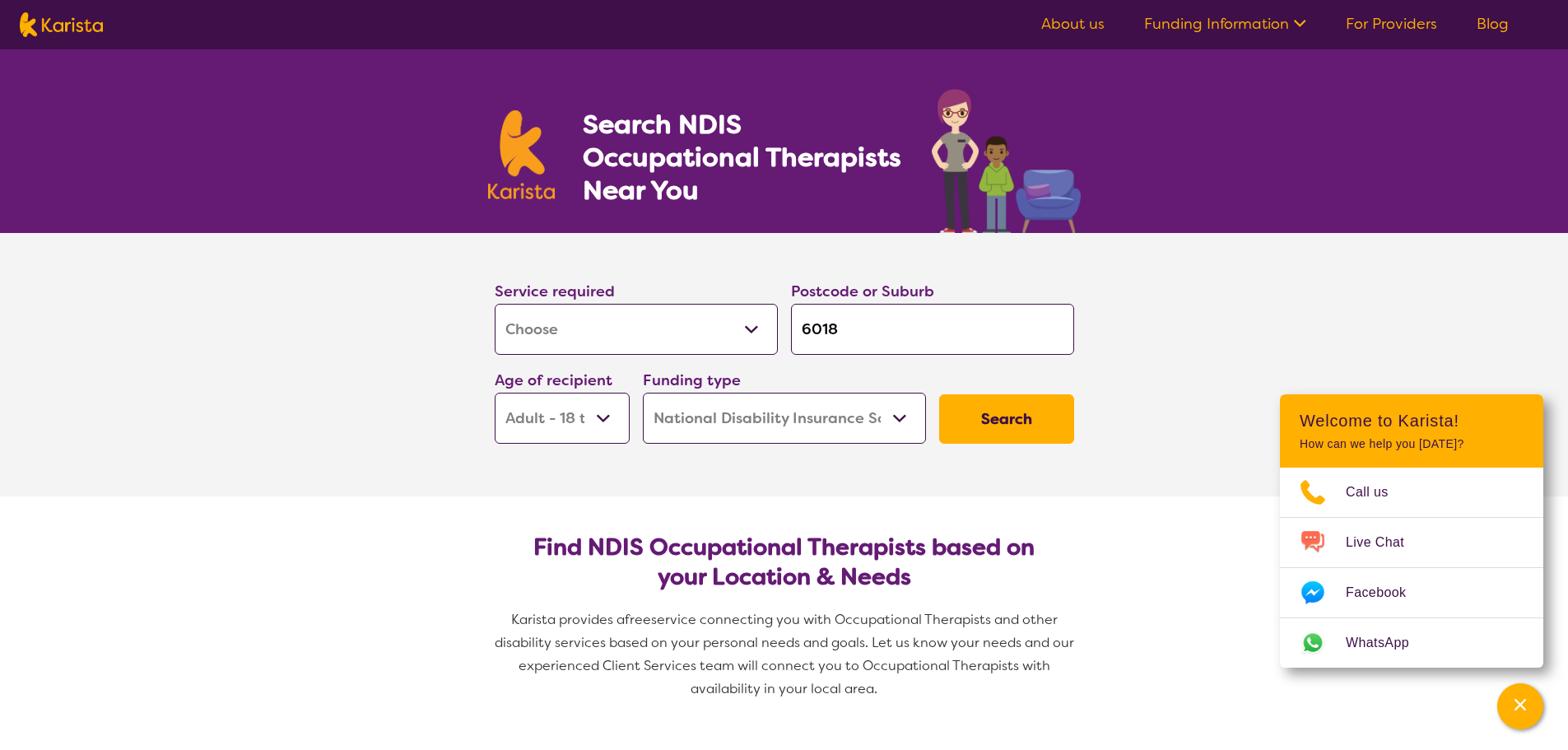
click at [1065, 24] on link "About us" at bounding box center [1073, 23] width 63 height 20
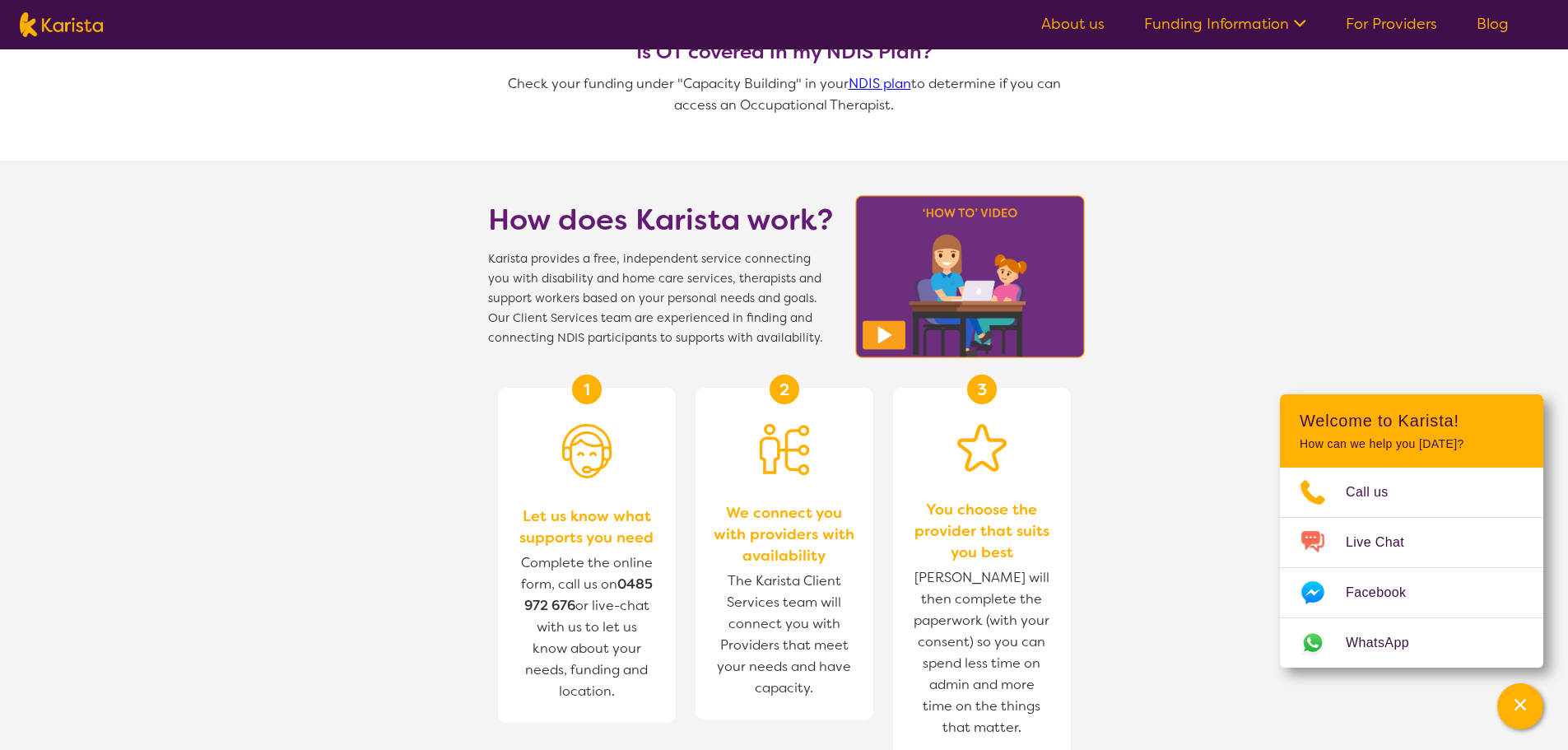
scroll to position [1482, 0]
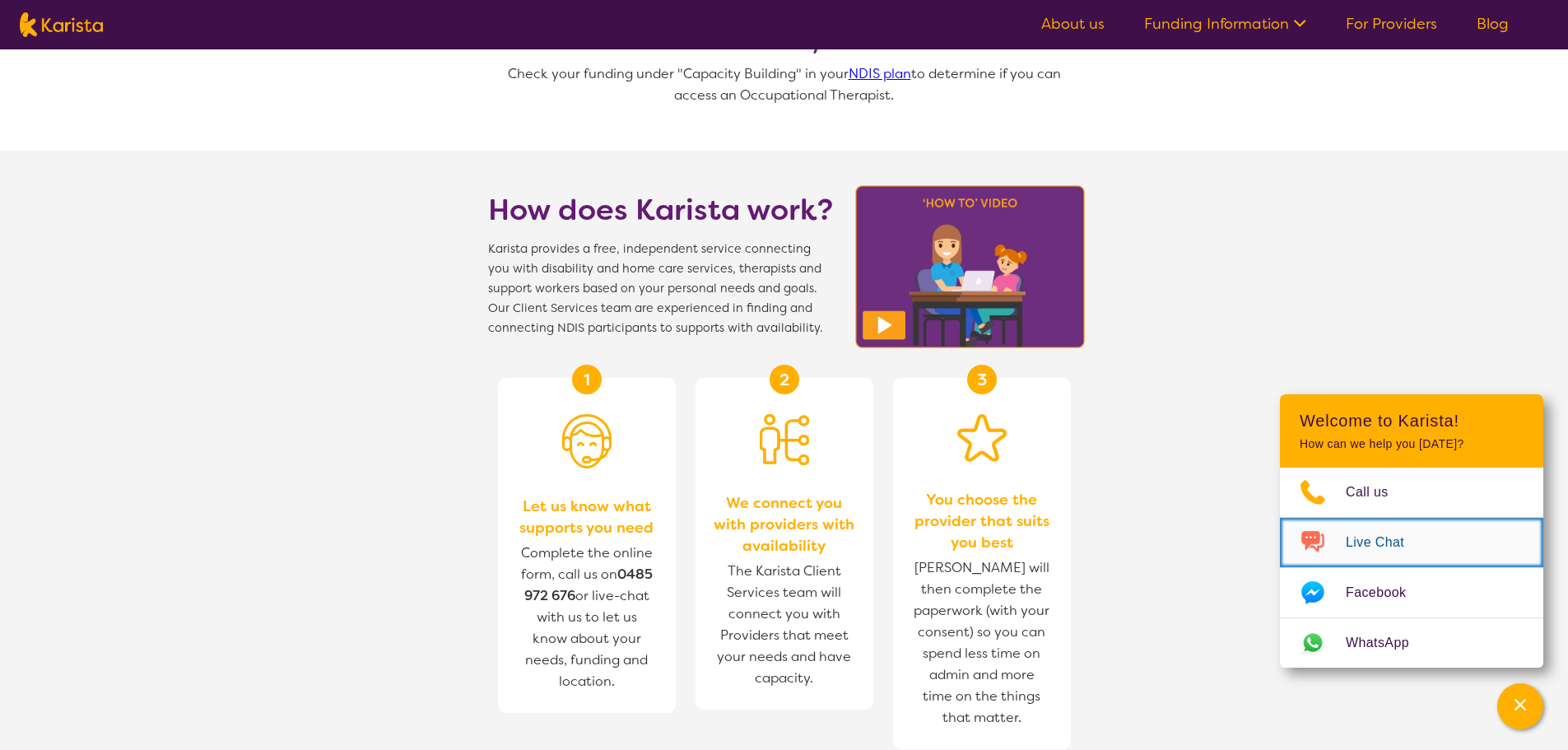
click at [1369, 537] on span "Live Chat" at bounding box center [1384, 543] width 78 height 24
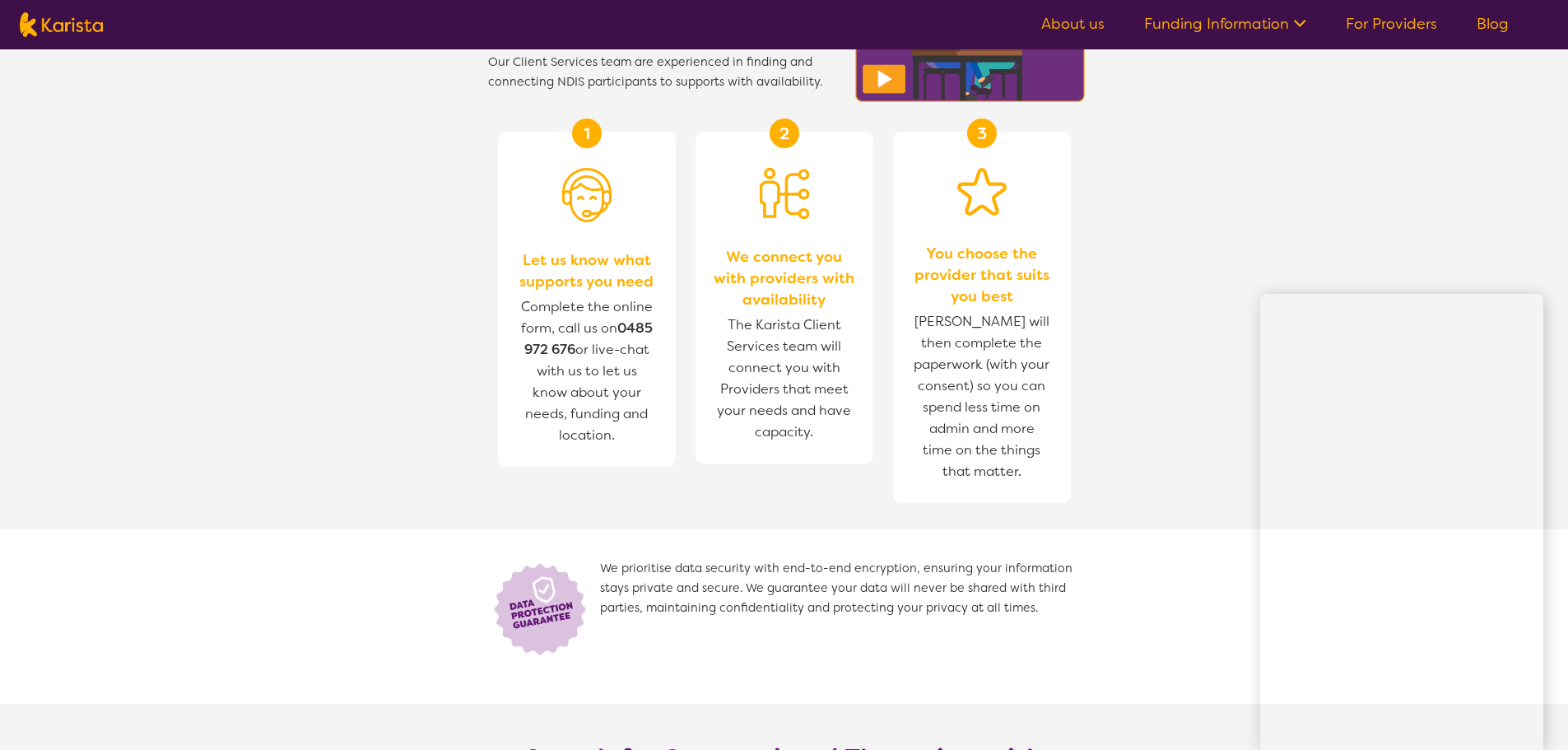
scroll to position [1729, 0]
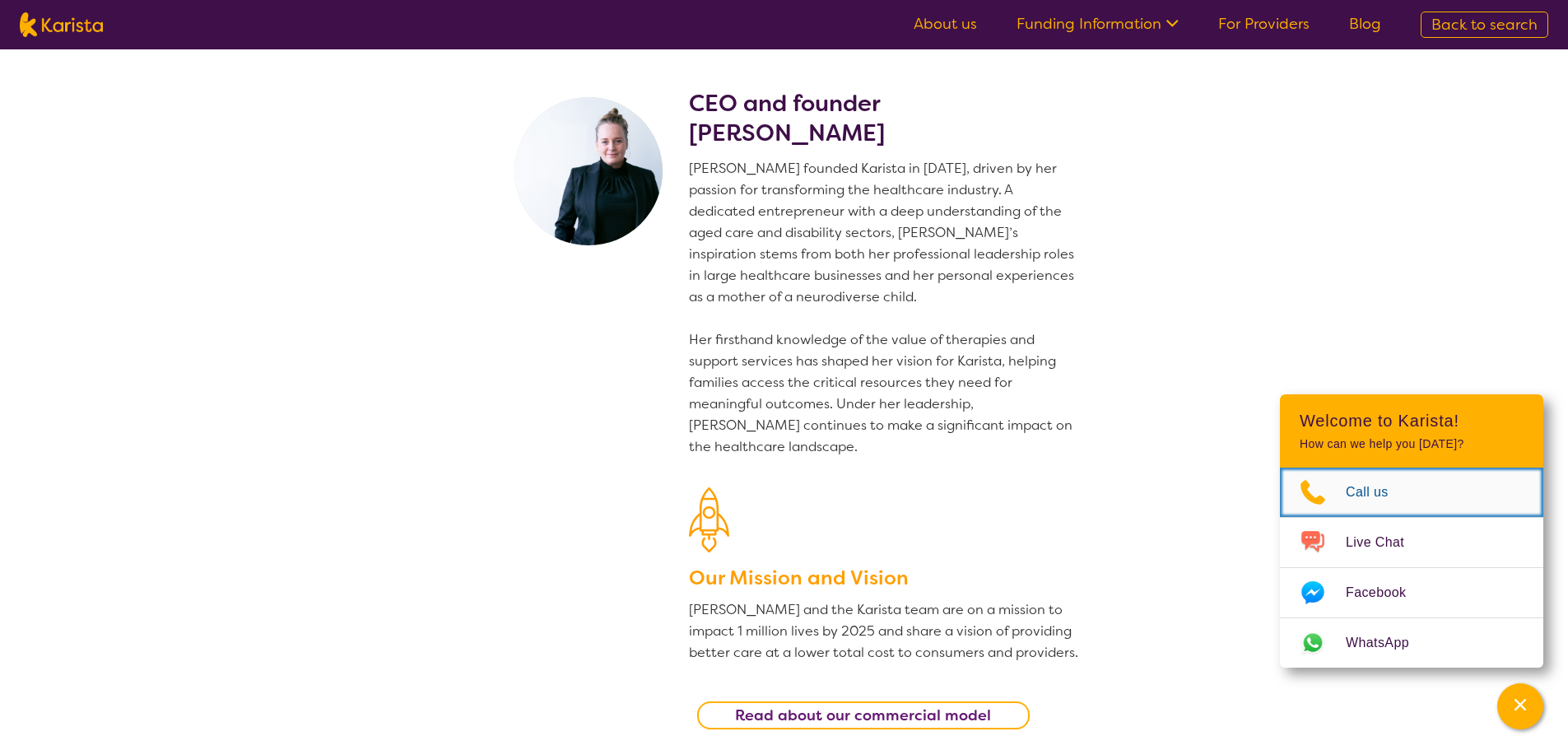
click at [1386, 491] on span "Call us" at bounding box center [1376, 493] width 62 height 24
click at [1008, 229] on p "[PERSON_NAME] founded Karista in [DATE], driven by her passion for transforming…" at bounding box center [885, 307] width 392 height 299
